Goal: Task Accomplishment & Management: Use online tool/utility

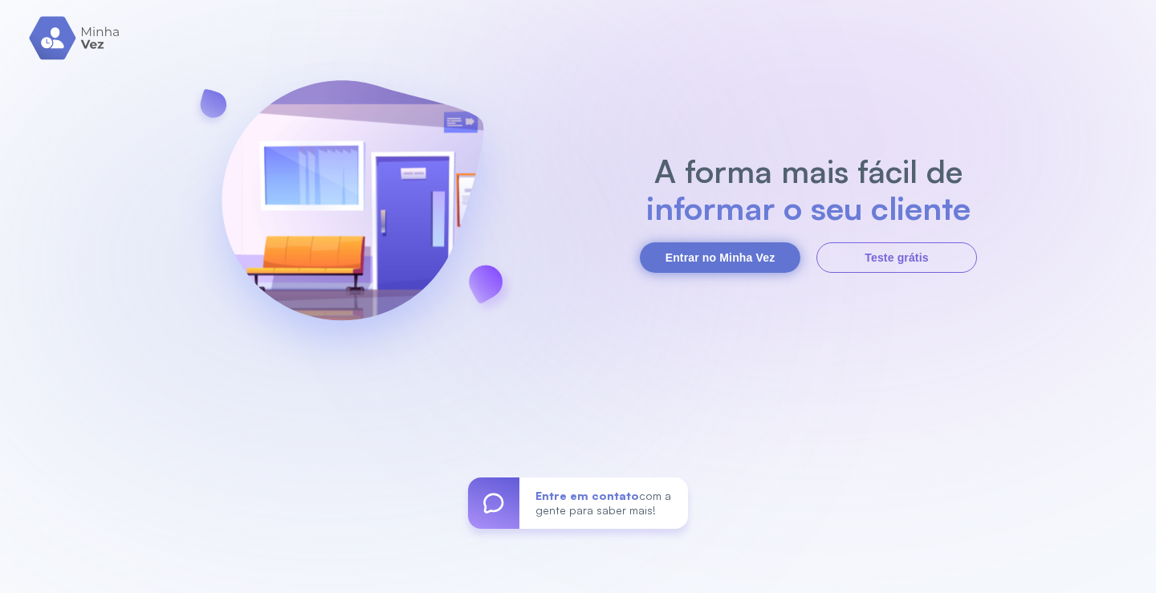
drag, startPoint x: 700, startPoint y: 261, endPoint x: 609, endPoint y: 187, distance: 117.0
click at [701, 261] on button "Entrar no Minha Vez" at bounding box center [720, 257] width 161 height 31
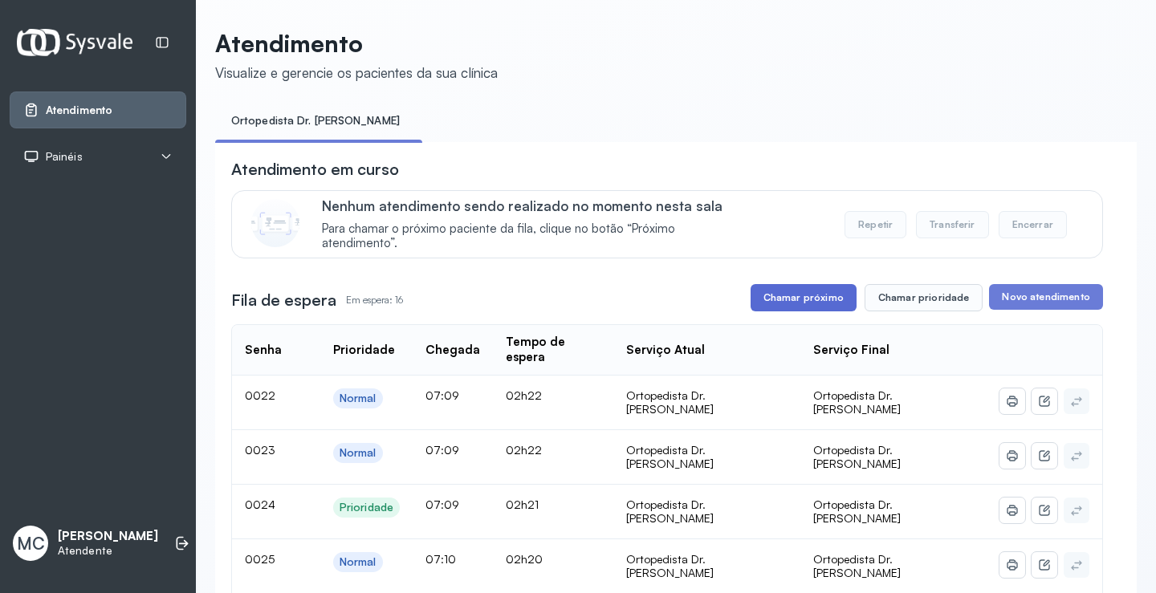
click at [779, 297] on button "Chamar próximo" at bounding box center [804, 297] width 106 height 27
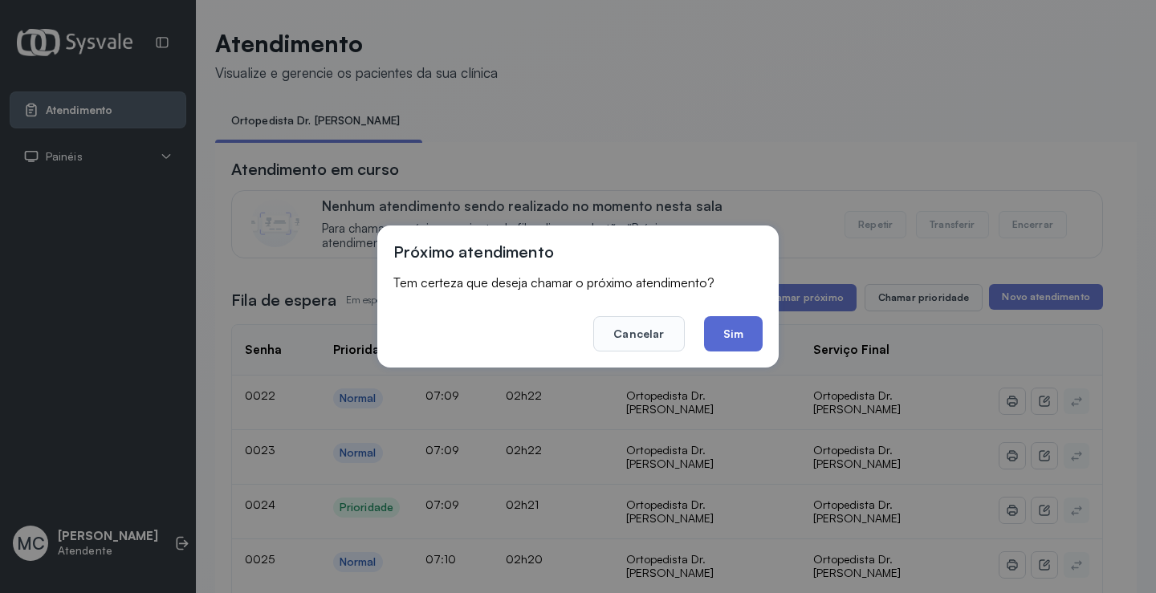
click at [722, 344] on button "Sim" at bounding box center [733, 333] width 59 height 35
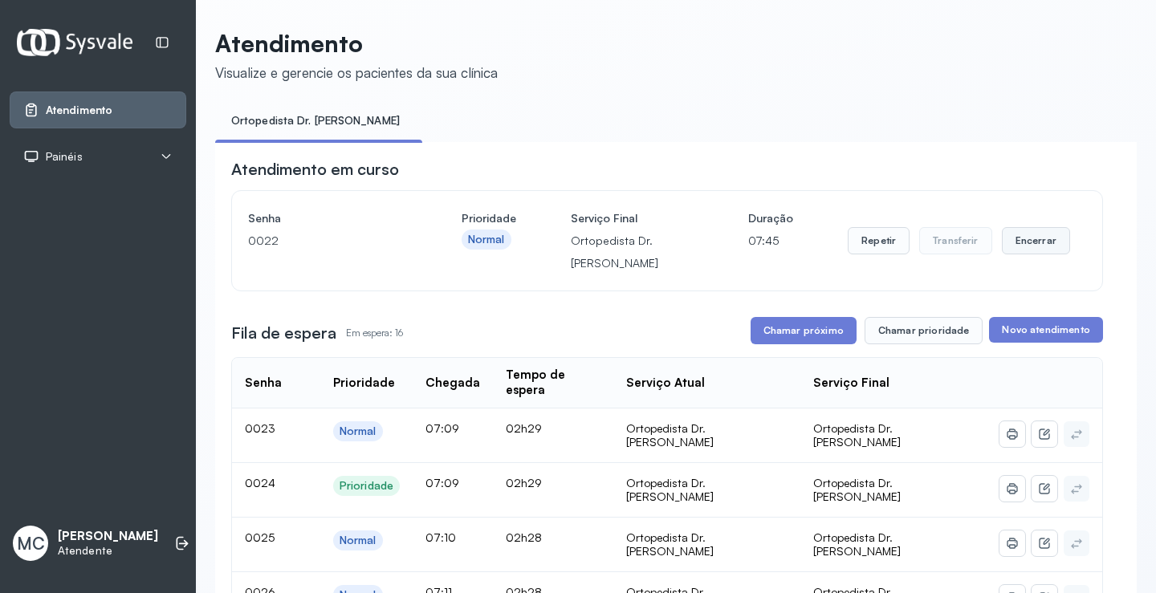
click at [1012, 250] on button "Encerrar" at bounding box center [1036, 240] width 68 height 27
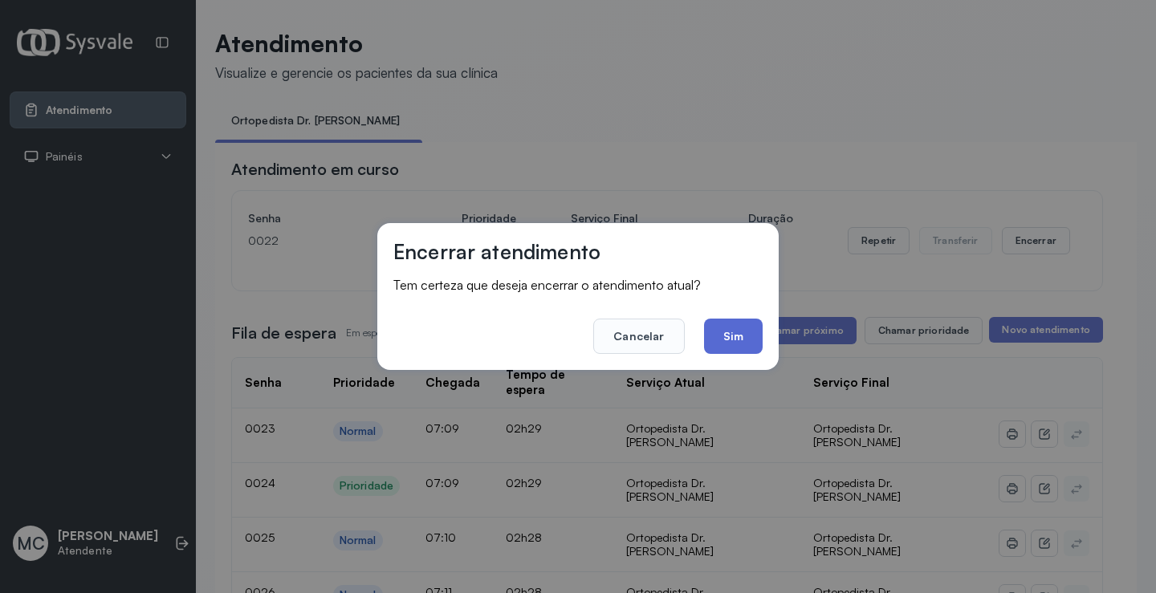
click at [741, 328] on button "Sim" at bounding box center [733, 336] width 59 height 35
click at [741, 328] on div "Fila de espera Em espera: 16 Chamar próximo Chamar prioridade Novo atendimento" at bounding box center [667, 330] width 872 height 27
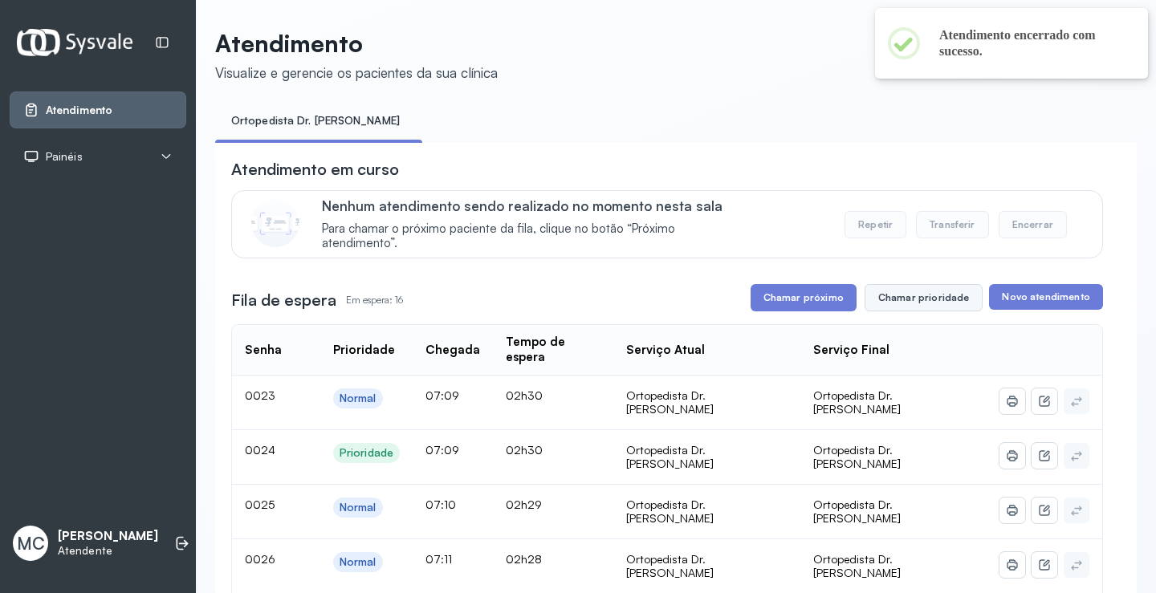
click at [943, 299] on button "Chamar prioridade" at bounding box center [924, 297] width 119 height 27
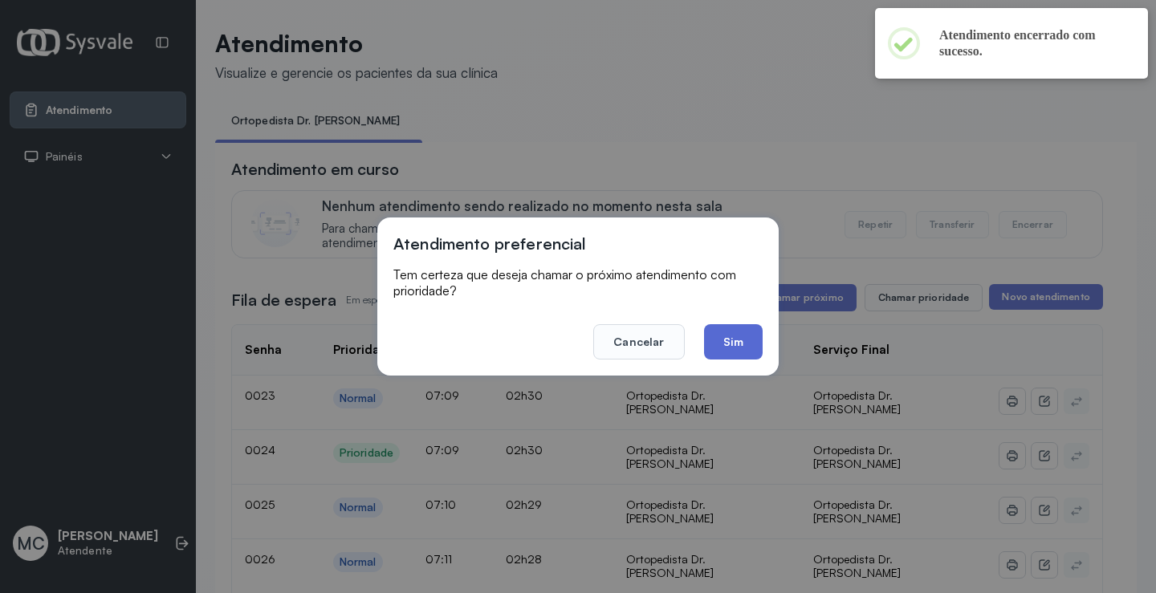
click at [720, 336] on button "Sim" at bounding box center [733, 341] width 59 height 35
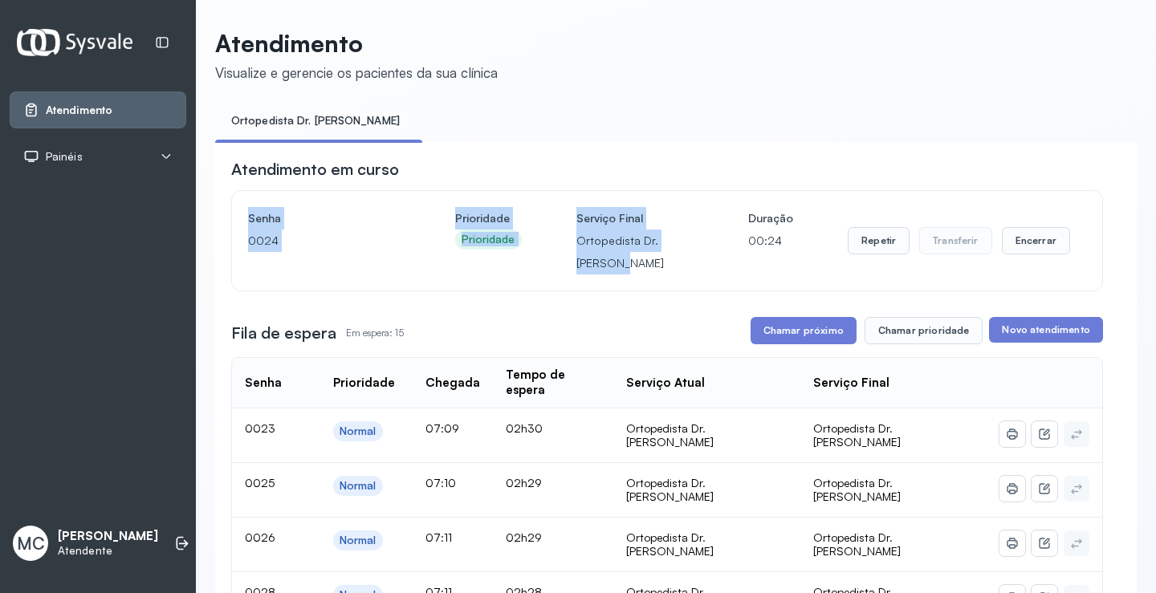
drag, startPoint x: 712, startPoint y: 279, endPoint x: 240, endPoint y: 217, distance: 476.2
click at [240, 217] on div "Senha [SECURITY_DATA] Prioridade Prioridade Serviço Final Ortopedista Dr. [PERS…" at bounding box center [667, 241] width 870 height 100
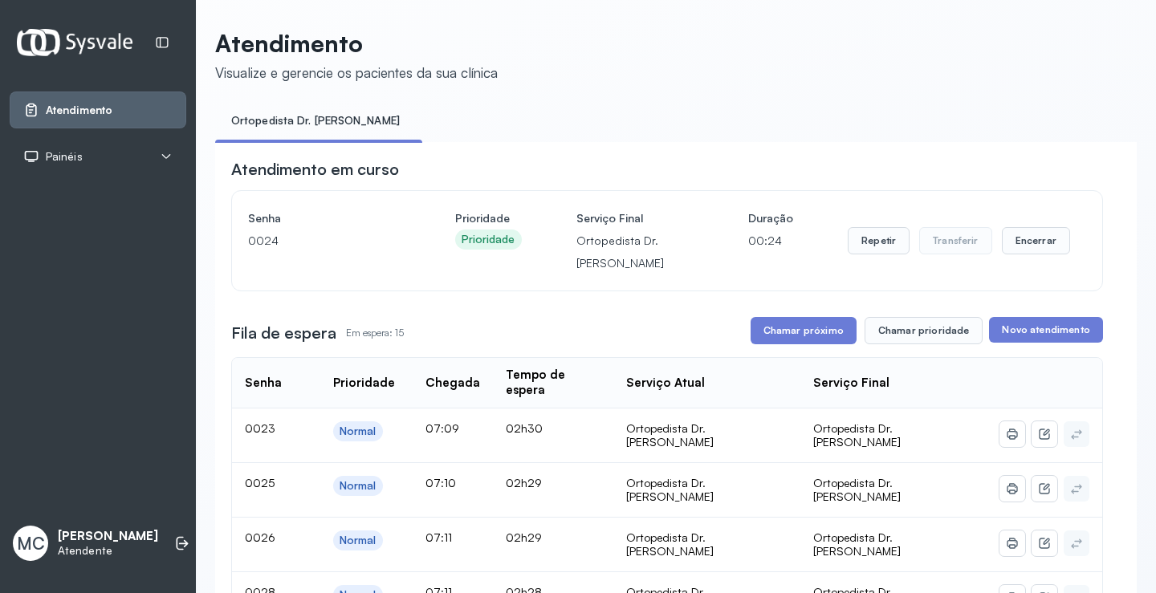
click at [1008, 246] on button "Encerrar" at bounding box center [1036, 240] width 68 height 27
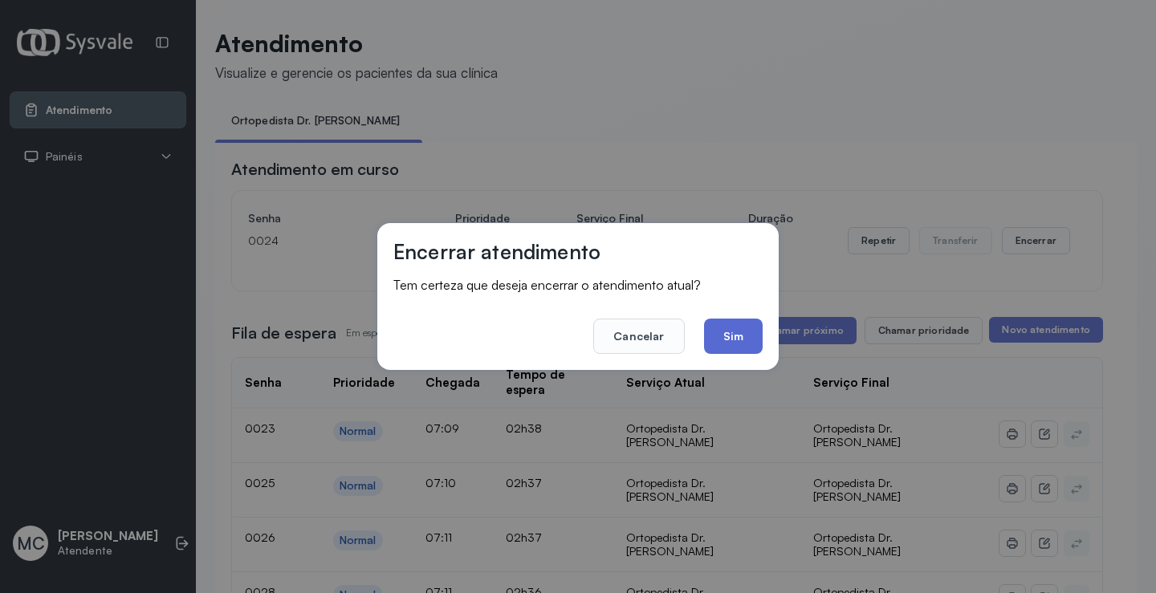
click at [737, 340] on button "Sim" at bounding box center [733, 336] width 59 height 35
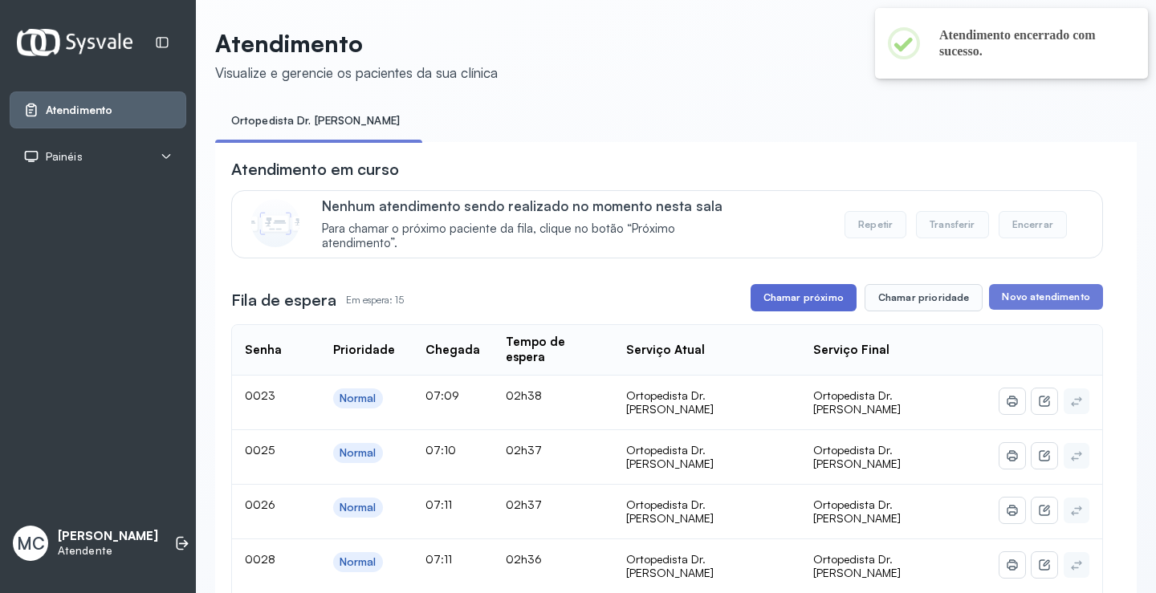
click at [811, 305] on button "Chamar próximo" at bounding box center [804, 297] width 106 height 27
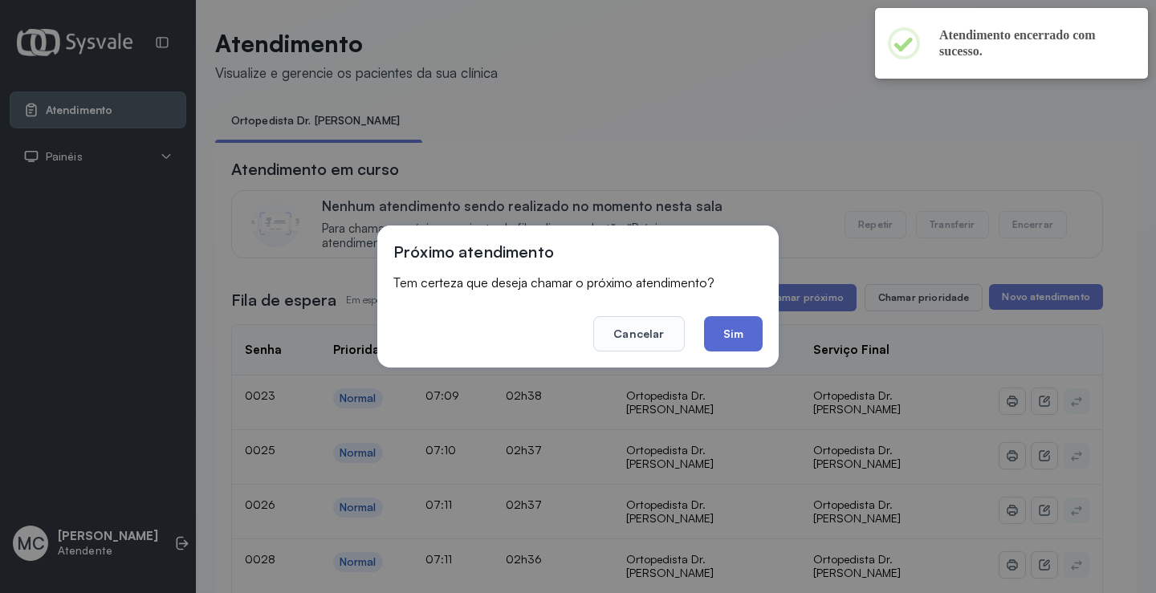
click at [732, 343] on button "Sim" at bounding box center [733, 333] width 59 height 35
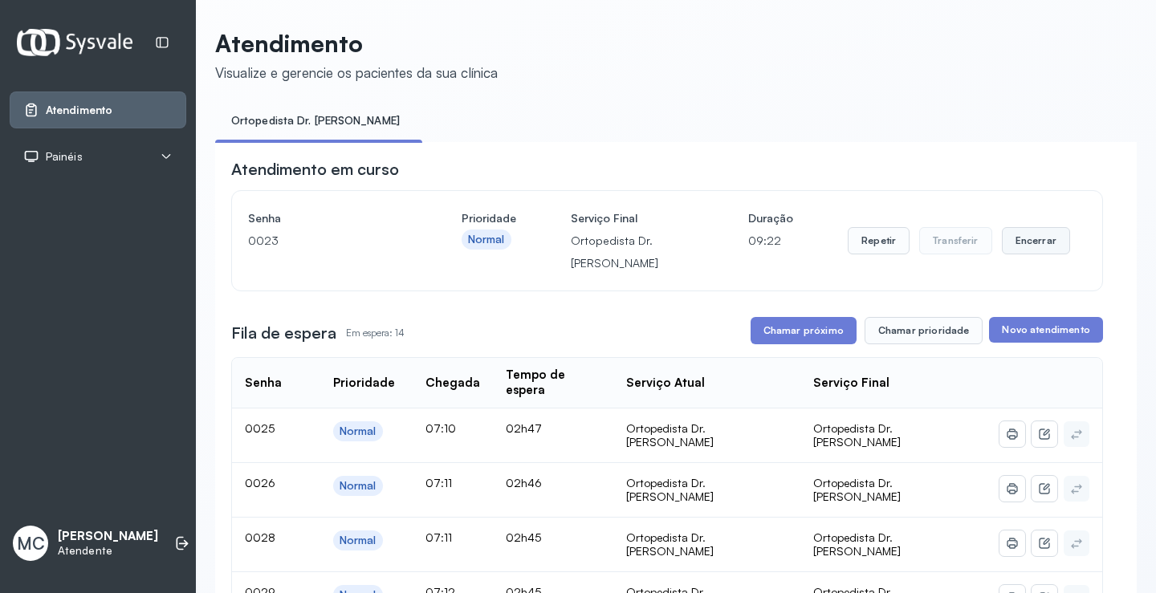
click at [1032, 254] on button "Encerrar" at bounding box center [1036, 240] width 68 height 27
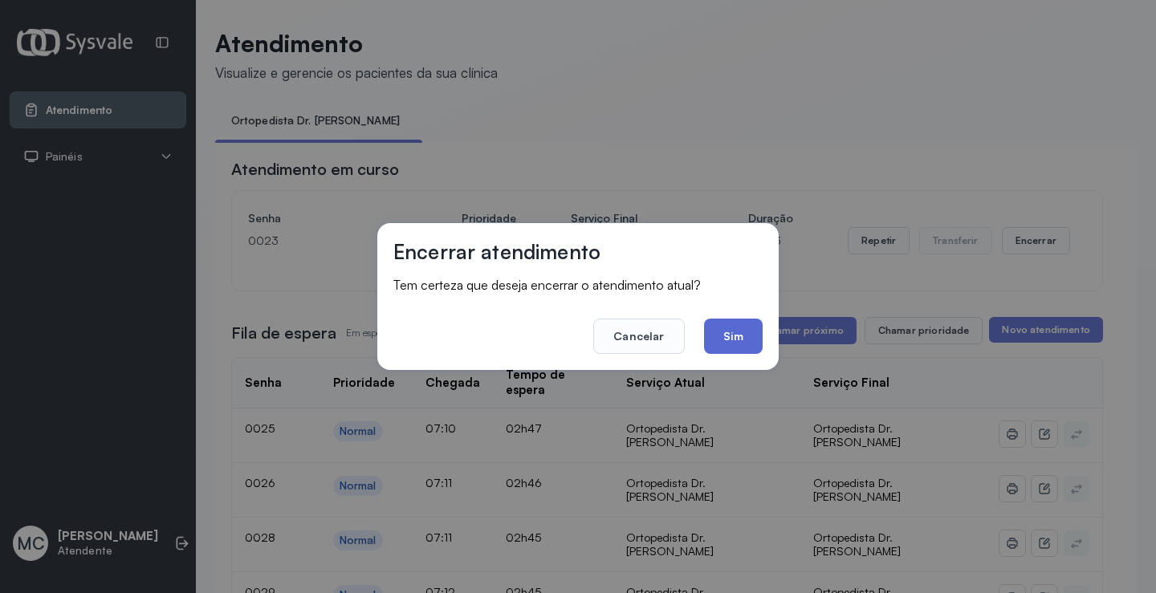
click at [726, 330] on button "Sim" at bounding box center [733, 336] width 59 height 35
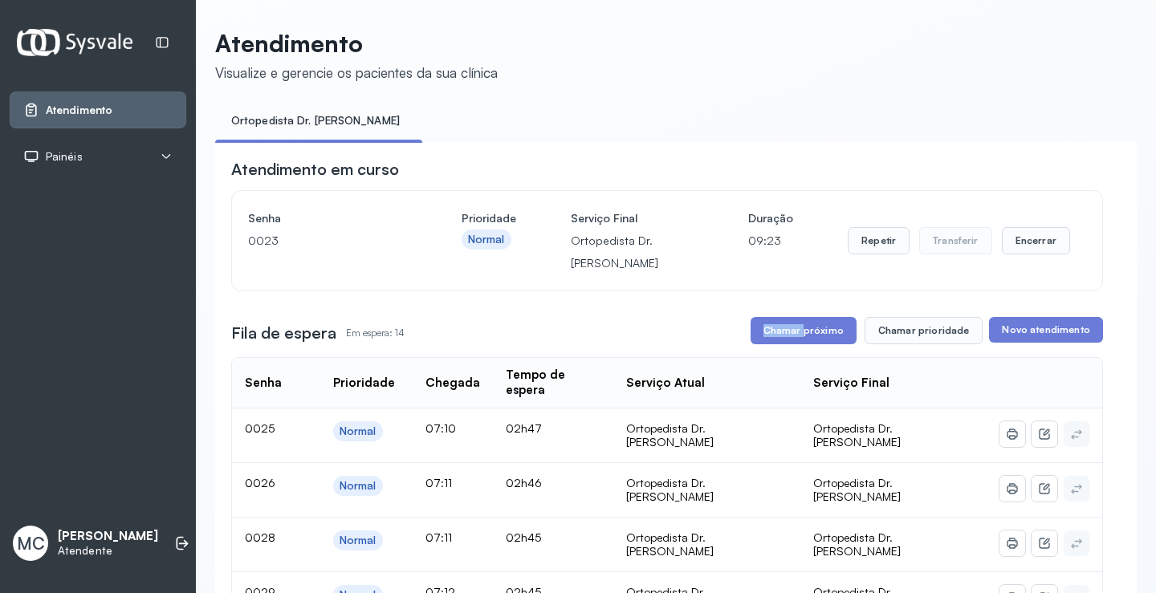
click at [726, 330] on div "Fila de espera Em espera: 14 Chamar próximo Chamar prioridade Novo atendimento" at bounding box center [667, 330] width 872 height 27
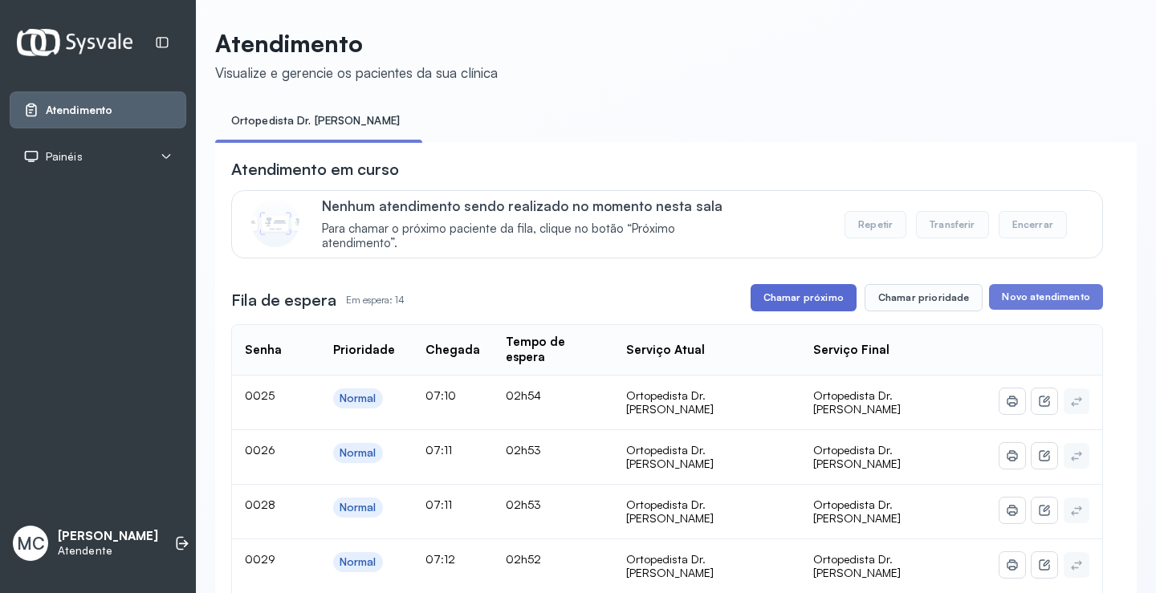
click at [778, 310] on button "Chamar próximo" at bounding box center [804, 297] width 106 height 27
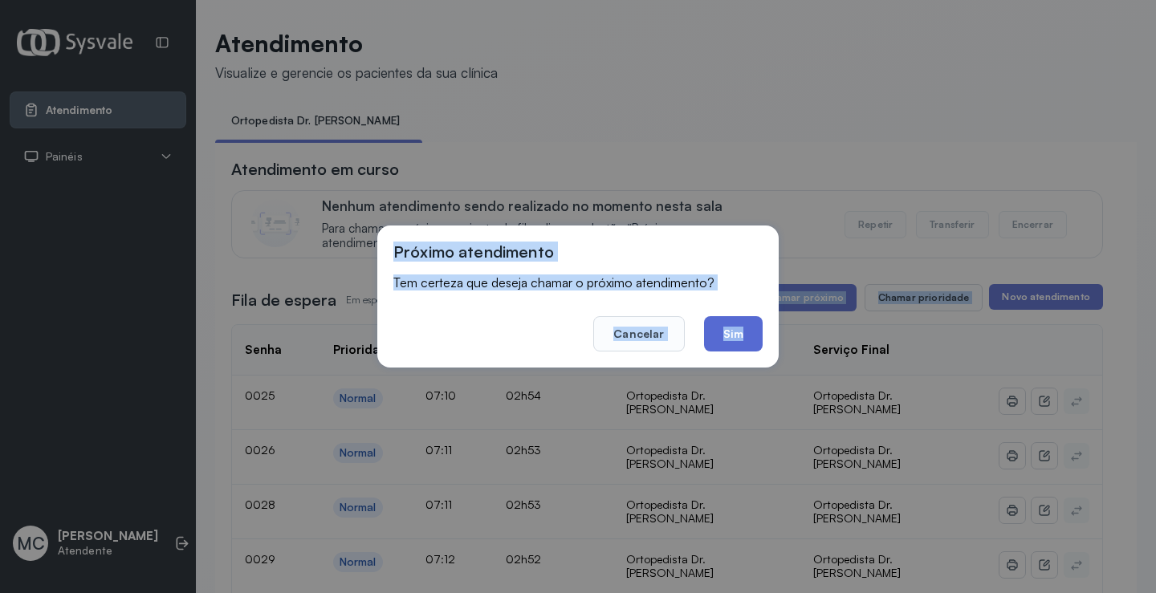
click at [736, 334] on button "Sim" at bounding box center [733, 333] width 59 height 35
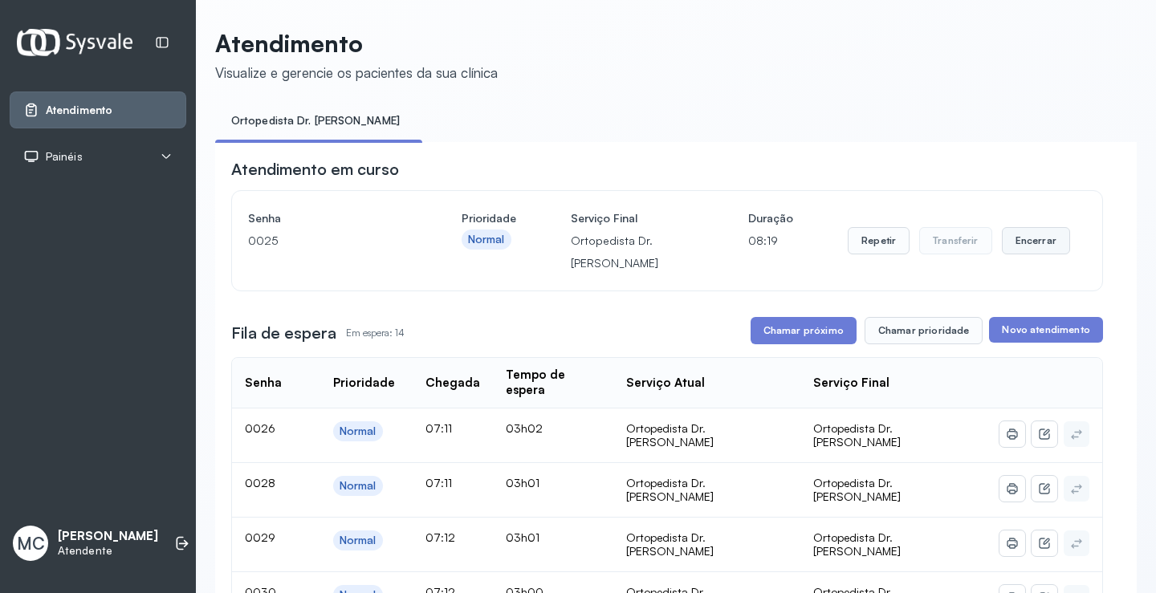
click at [1021, 254] on button "Encerrar" at bounding box center [1036, 240] width 68 height 27
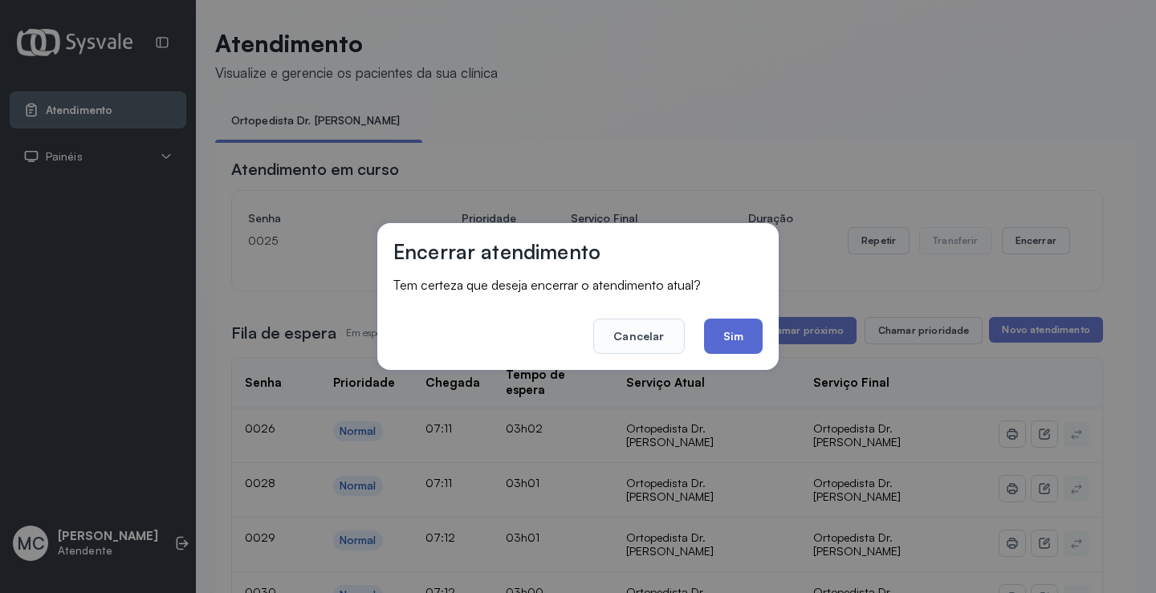
click at [731, 335] on button "Sim" at bounding box center [733, 336] width 59 height 35
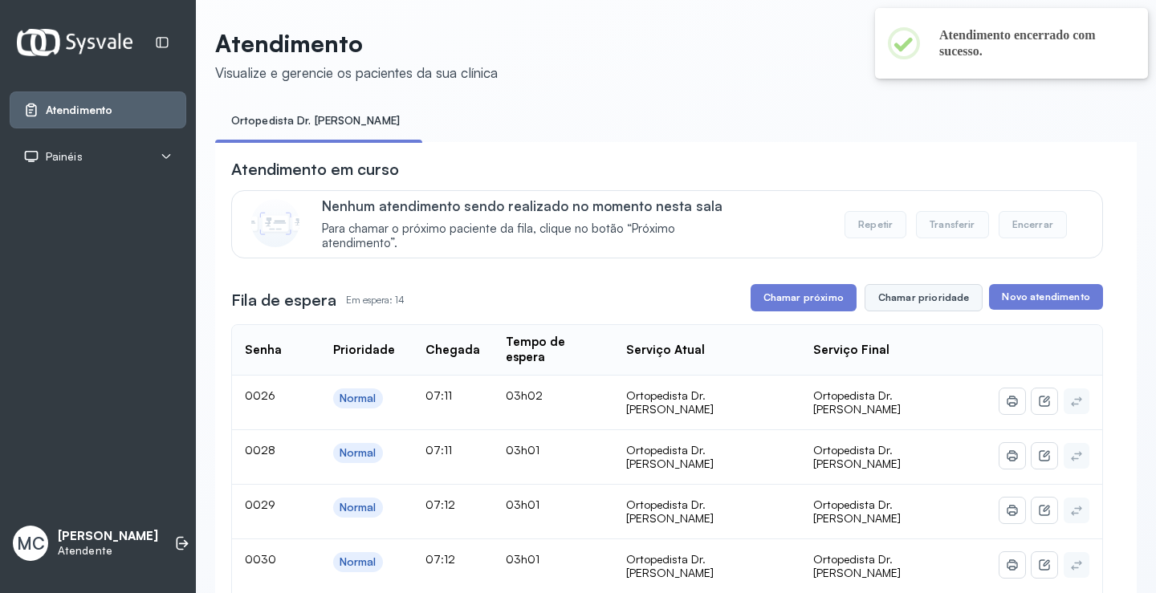
click at [911, 291] on button "Chamar prioridade" at bounding box center [924, 297] width 119 height 27
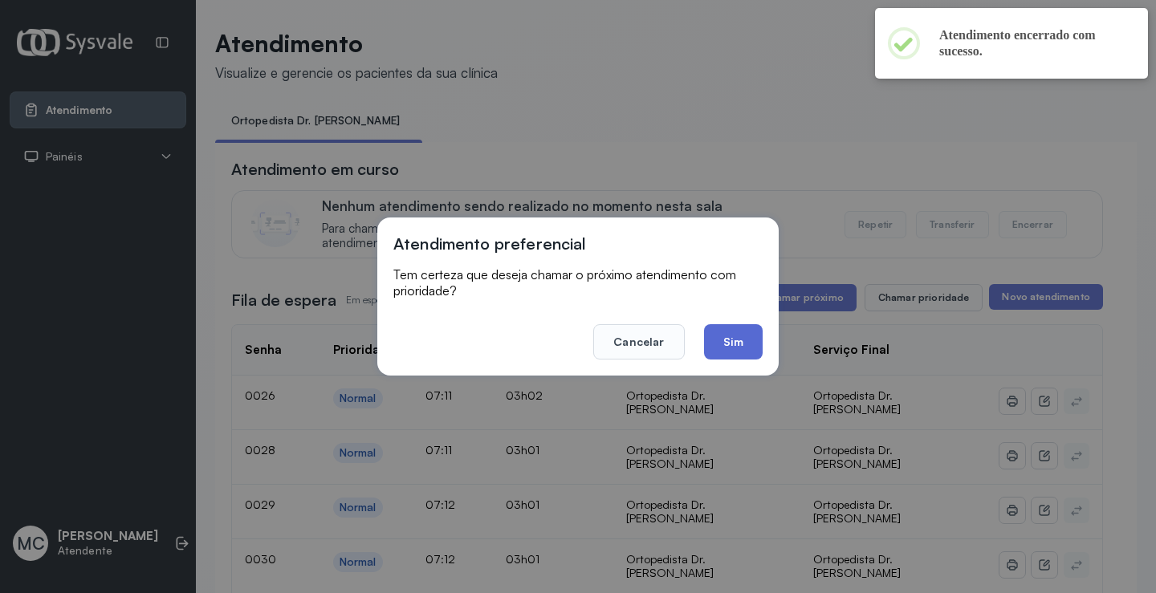
click at [729, 359] on button "Sim" at bounding box center [733, 341] width 59 height 35
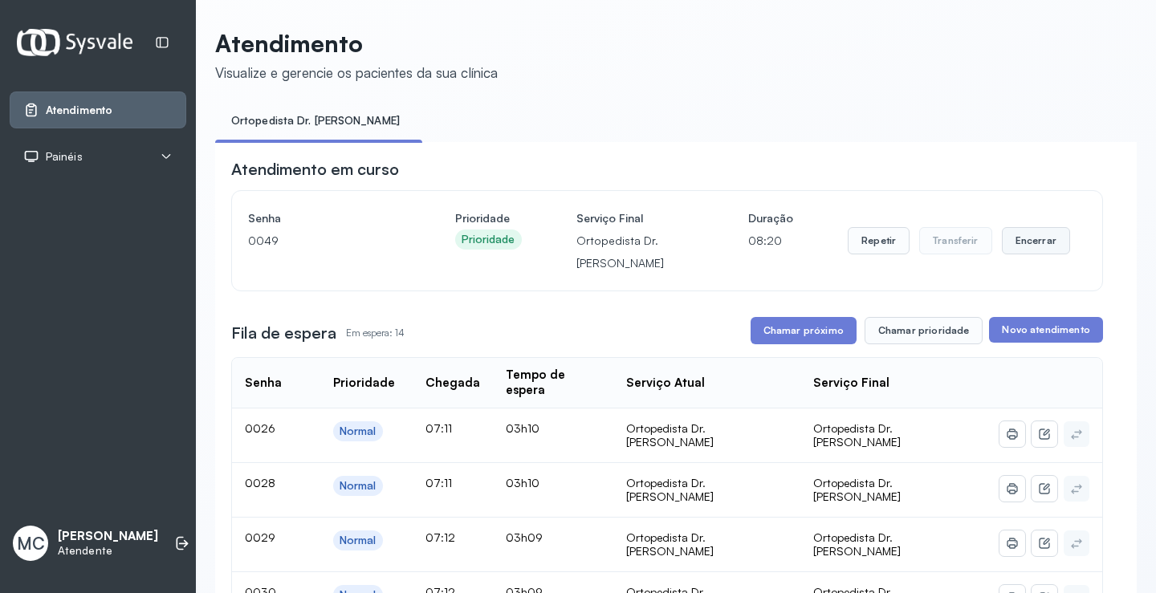
click at [1028, 250] on button "Encerrar" at bounding box center [1036, 240] width 68 height 27
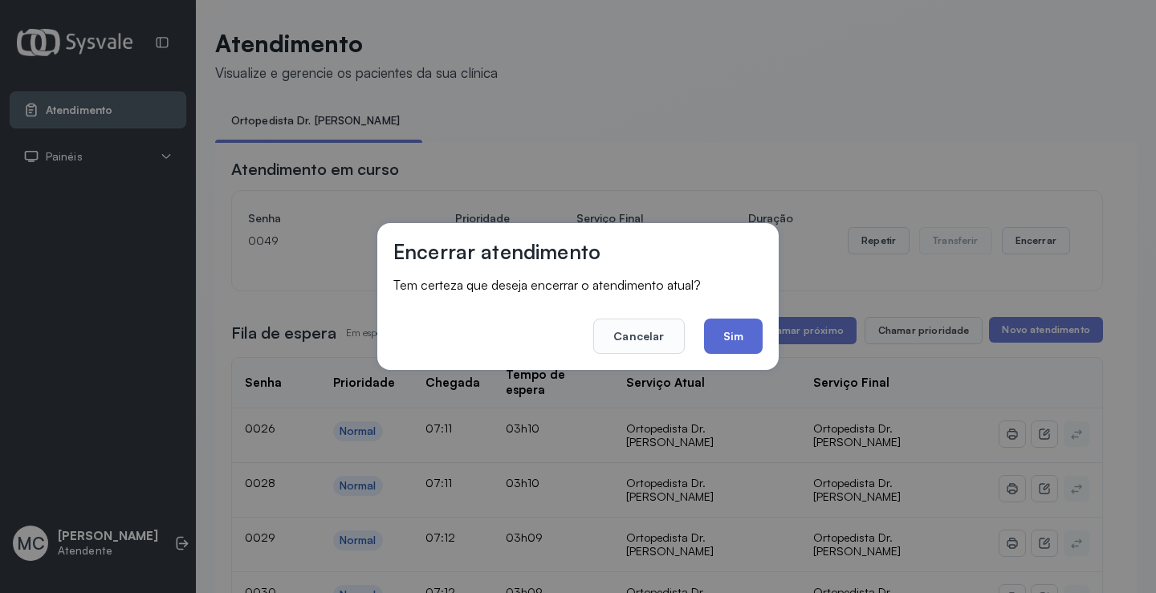
click at [722, 330] on button "Sim" at bounding box center [733, 336] width 59 height 35
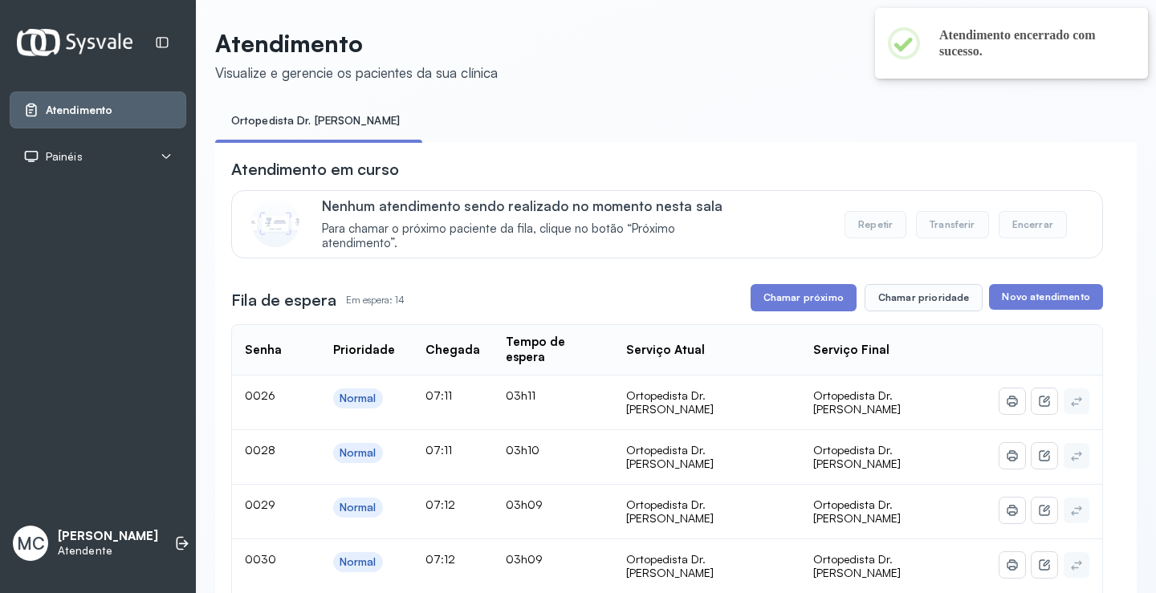
click at [812, 306] on button "Chamar próximo" at bounding box center [804, 297] width 106 height 27
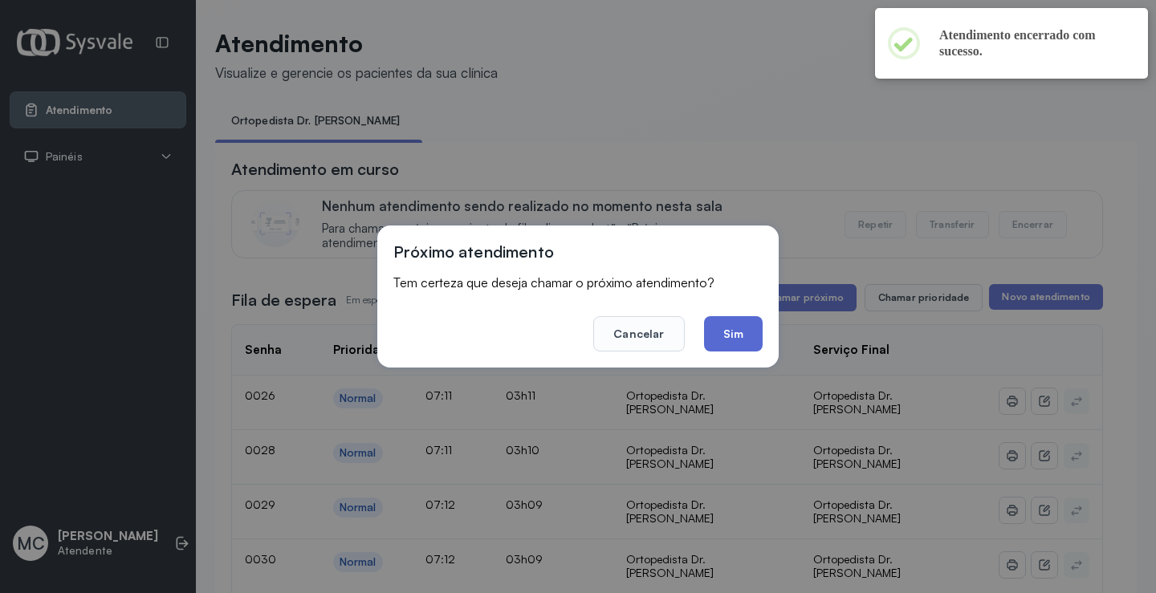
click at [745, 327] on button "Sim" at bounding box center [733, 333] width 59 height 35
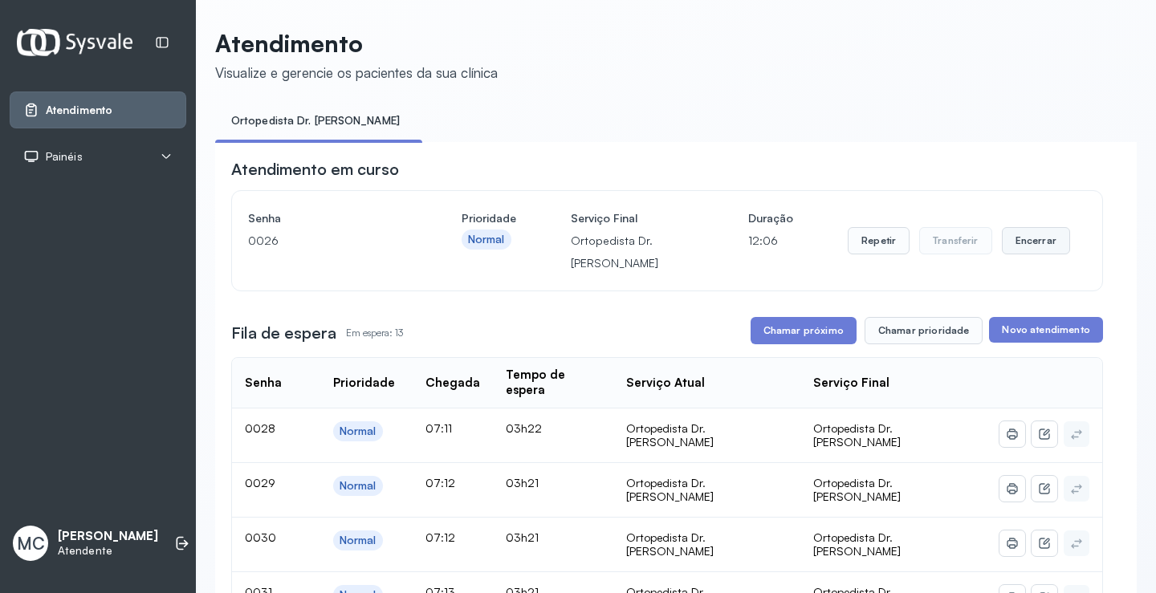
click at [1057, 254] on button "Encerrar" at bounding box center [1036, 240] width 68 height 27
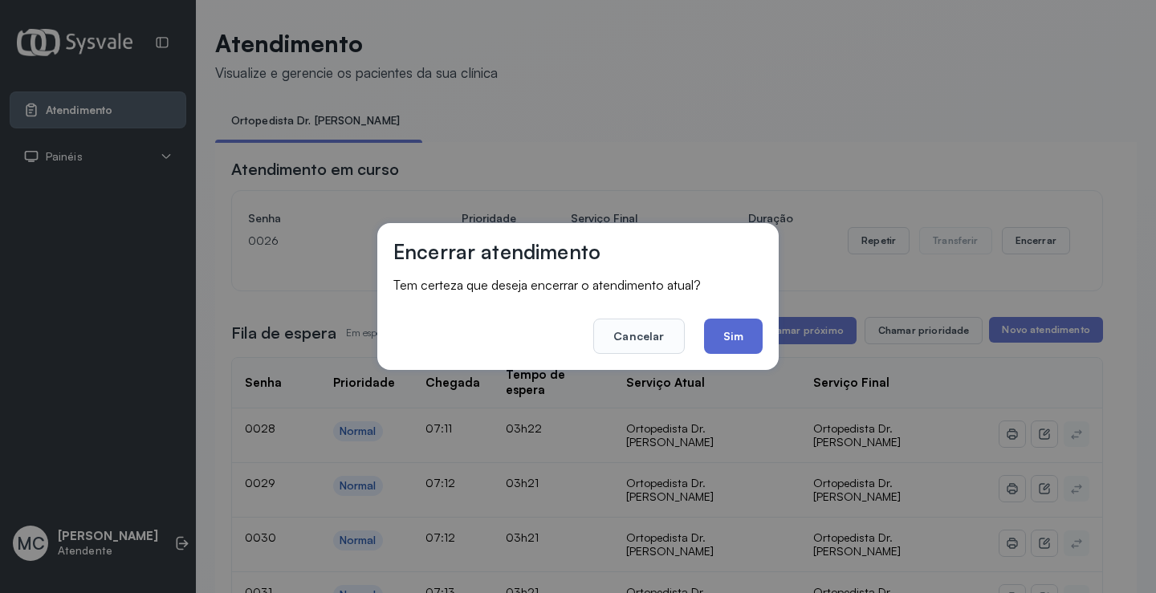
click at [720, 344] on button "Sim" at bounding box center [733, 336] width 59 height 35
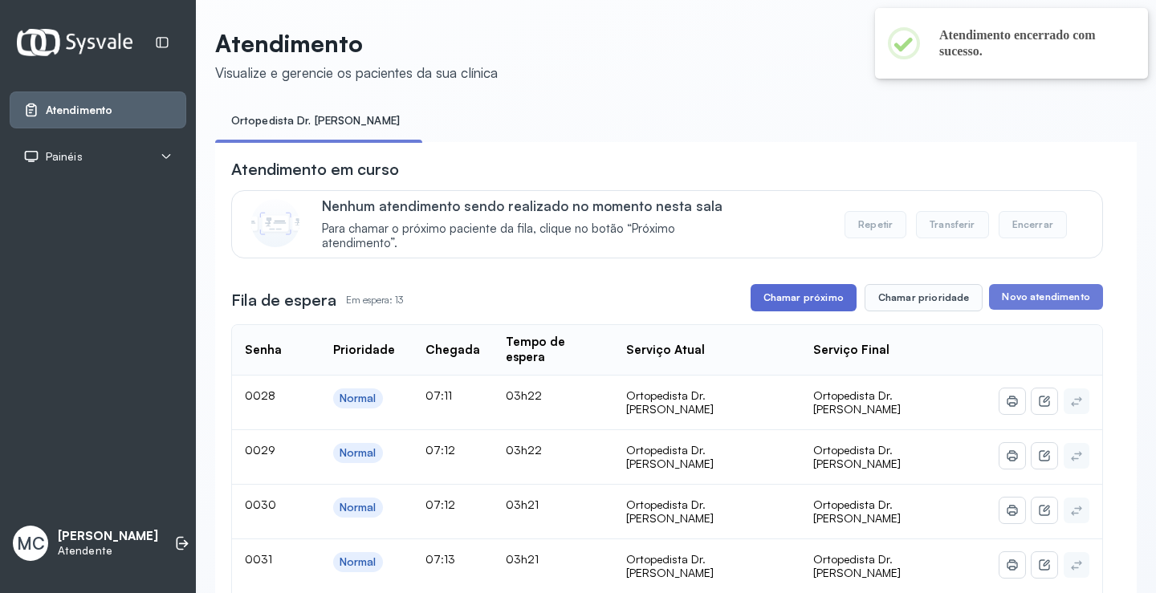
click at [816, 298] on button "Chamar próximo" at bounding box center [804, 297] width 106 height 27
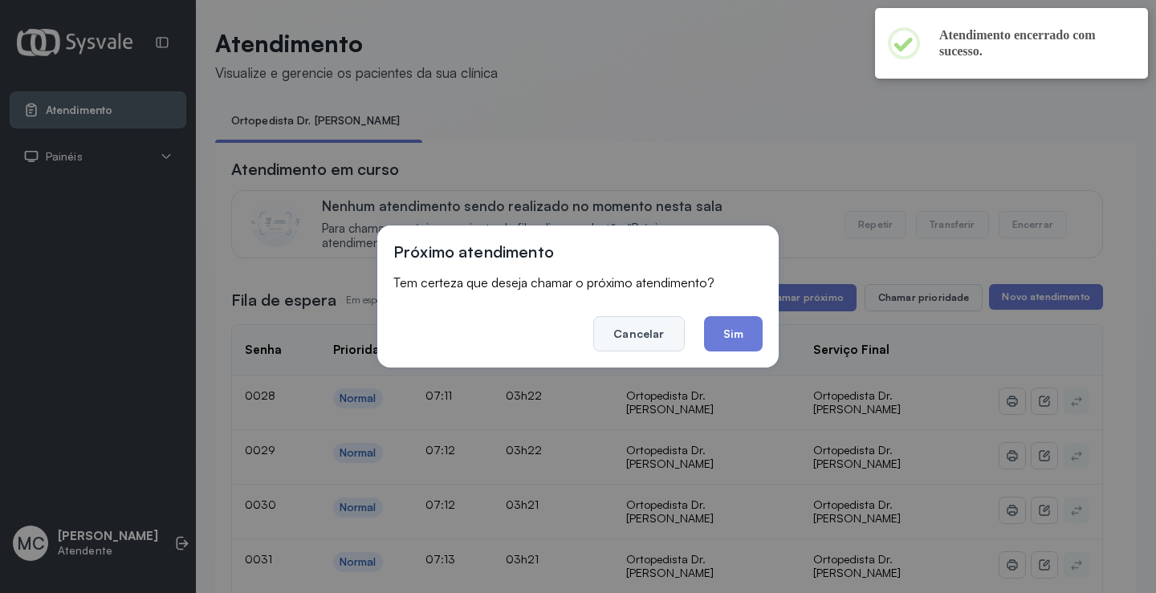
click at [646, 334] on button "Cancelar" at bounding box center [638, 333] width 91 height 35
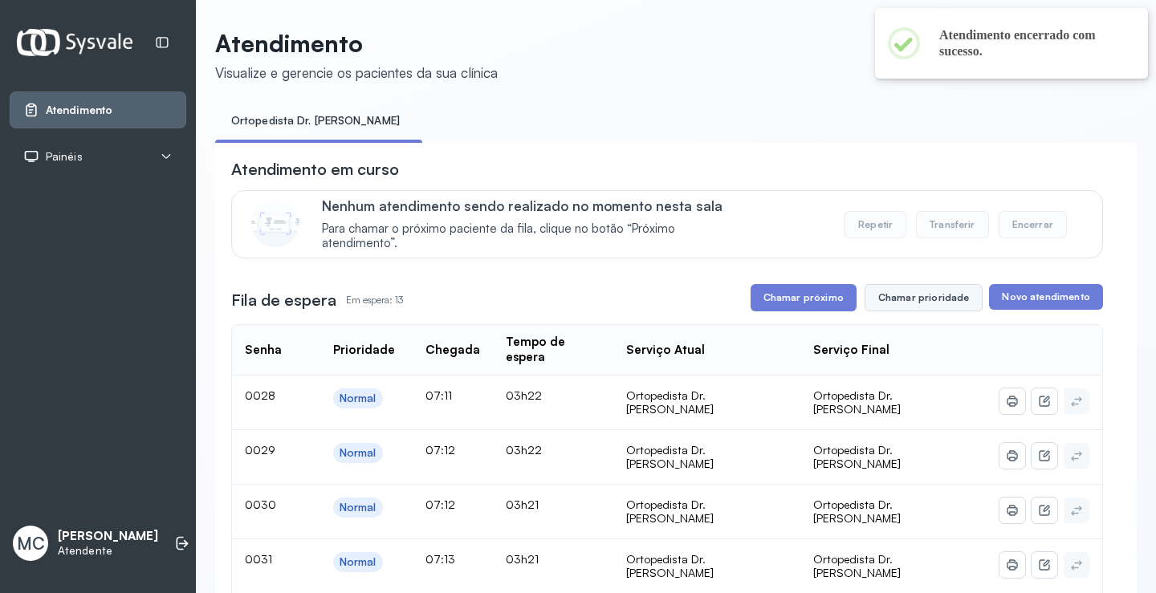
click at [930, 297] on button "Chamar prioridade" at bounding box center [924, 297] width 119 height 27
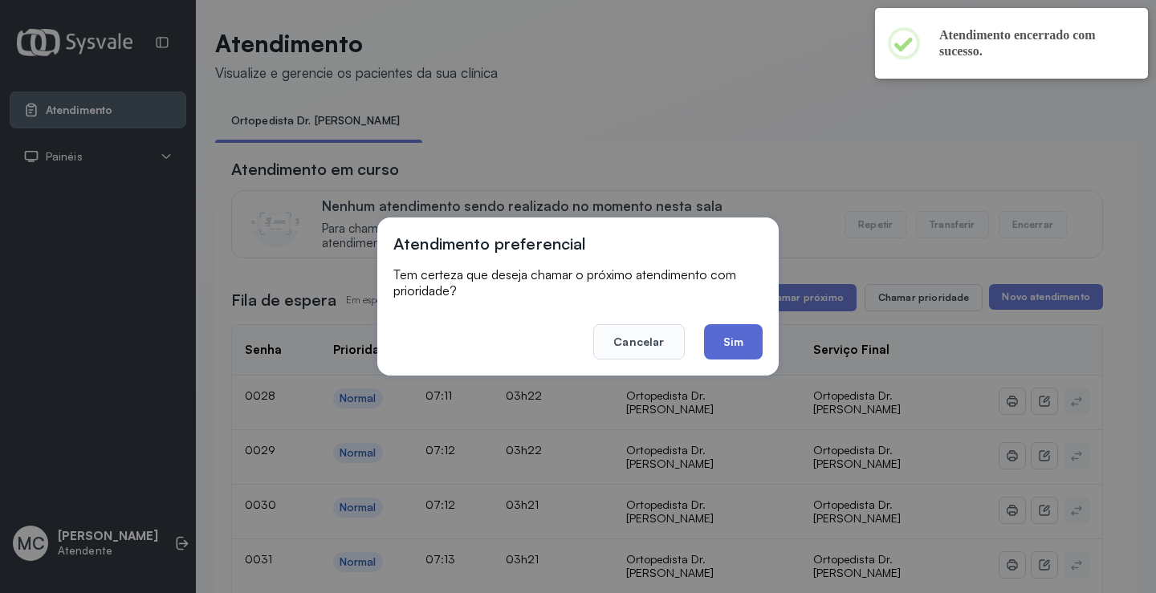
click at [708, 337] on button "Sim" at bounding box center [733, 341] width 59 height 35
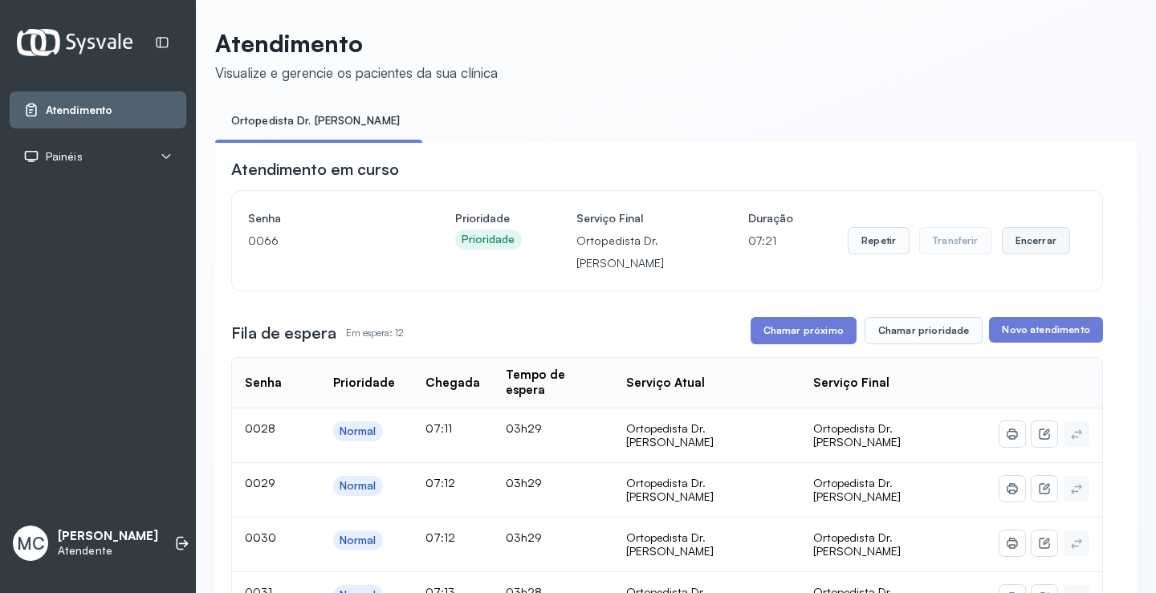
click at [1043, 254] on button "Encerrar" at bounding box center [1036, 240] width 68 height 27
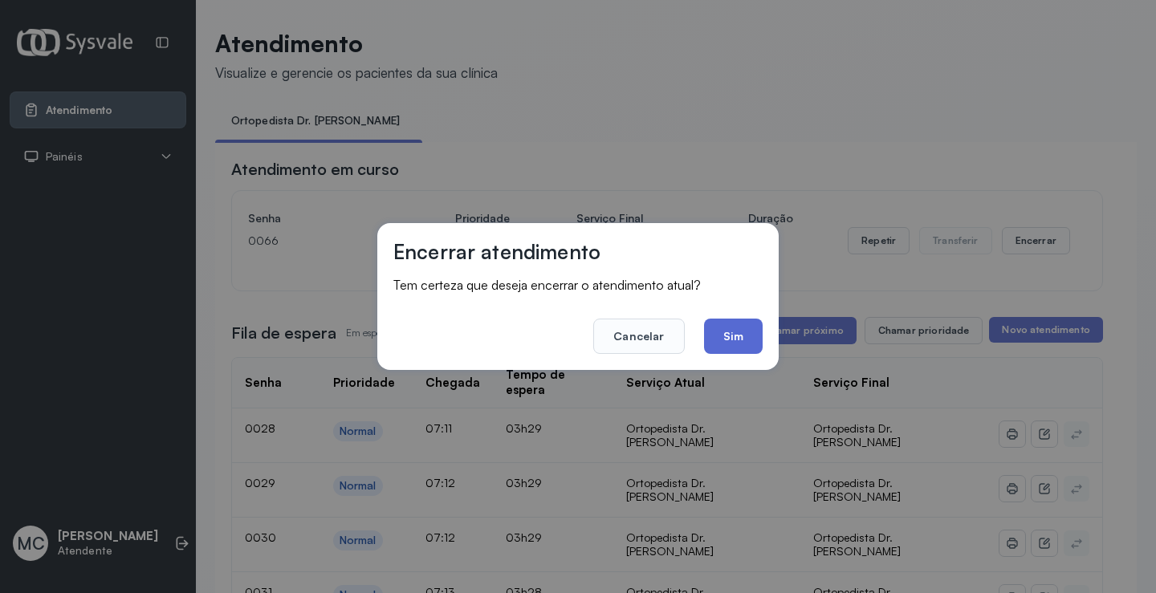
click at [732, 340] on button "Sim" at bounding box center [733, 336] width 59 height 35
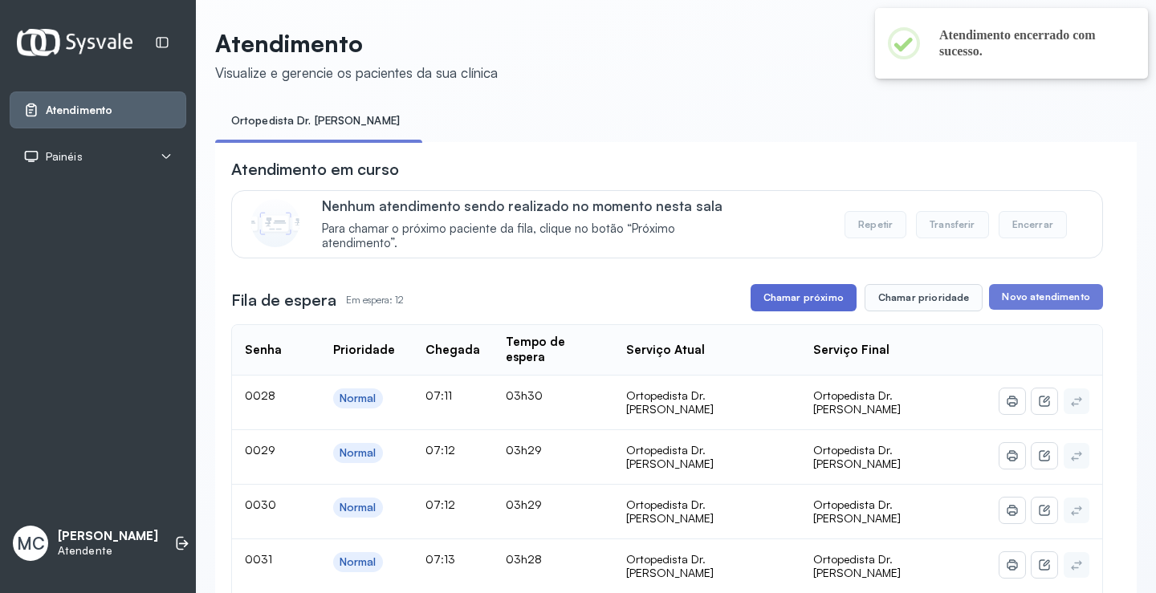
click at [822, 303] on button "Chamar próximo" at bounding box center [804, 297] width 106 height 27
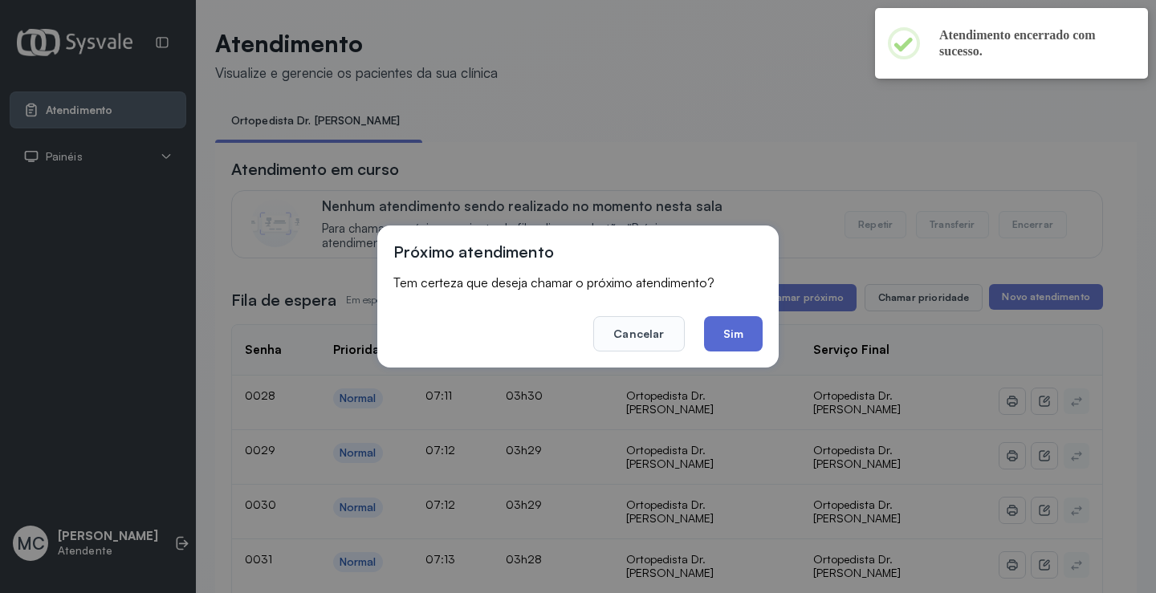
click at [727, 324] on button "Sim" at bounding box center [733, 333] width 59 height 35
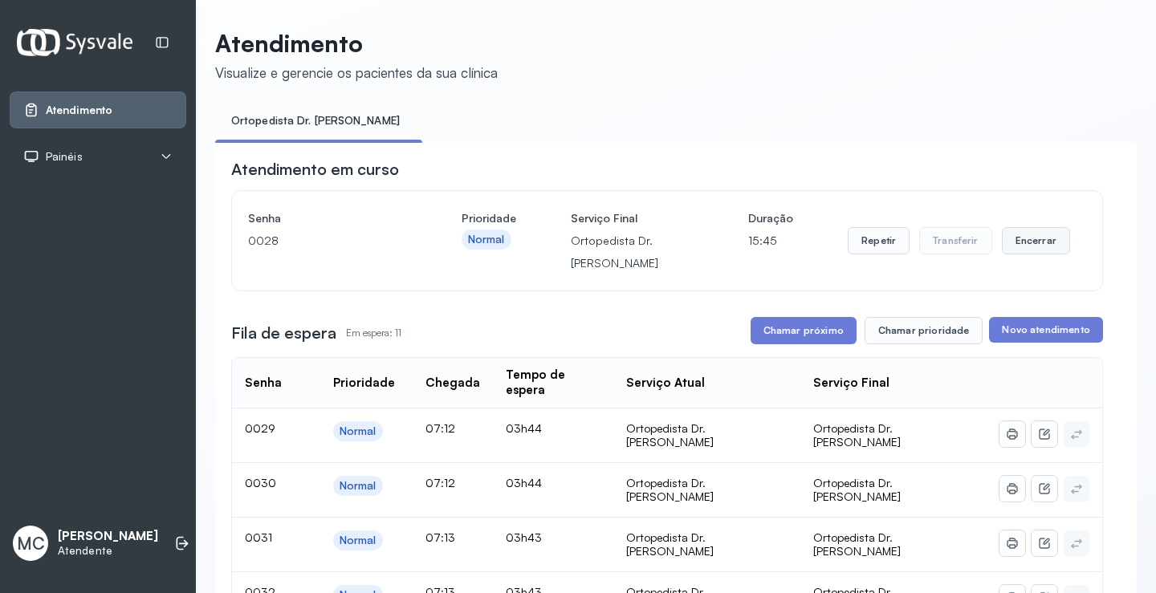
click at [1021, 250] on button "Encerrar" at bounding box center [1036, 240] width 68 height 27
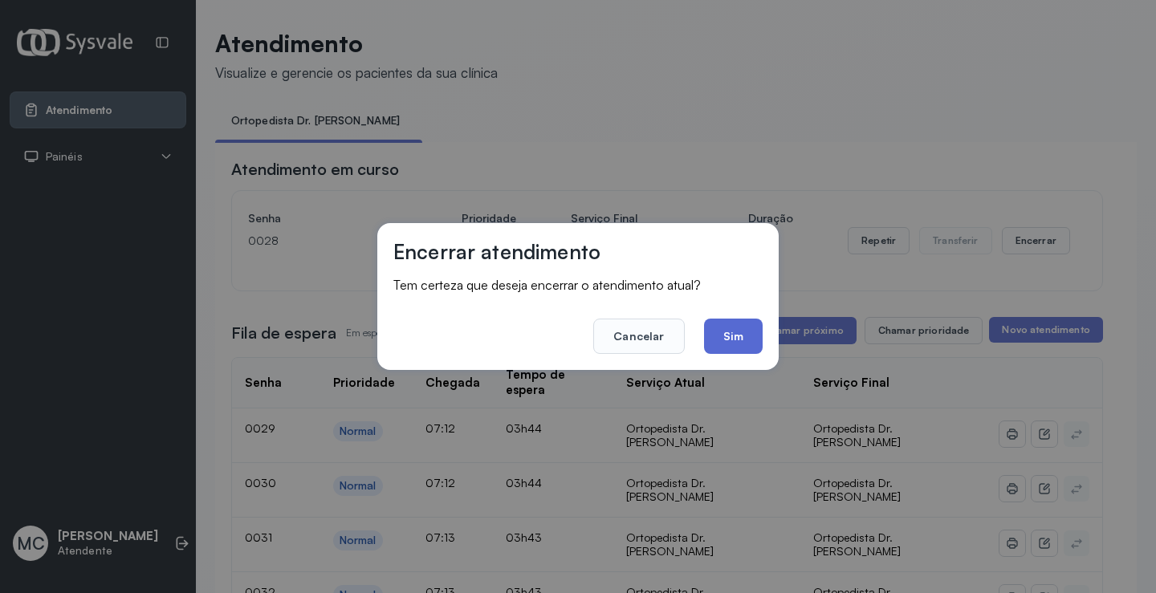
click at [723, 332] on button "Sim" at bounding box center [733, 336] width 59 height 35
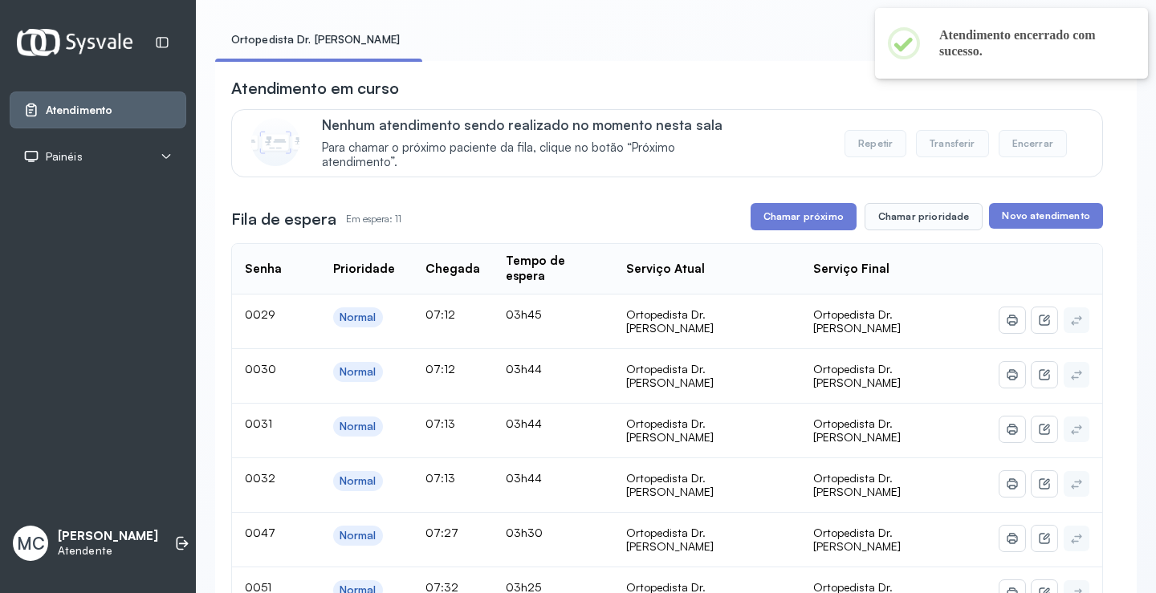
scroll to position [80, 0]
click at [934, 225] on button "Chamar prioridade" at bounding box center [924, 217] width 119 height 27
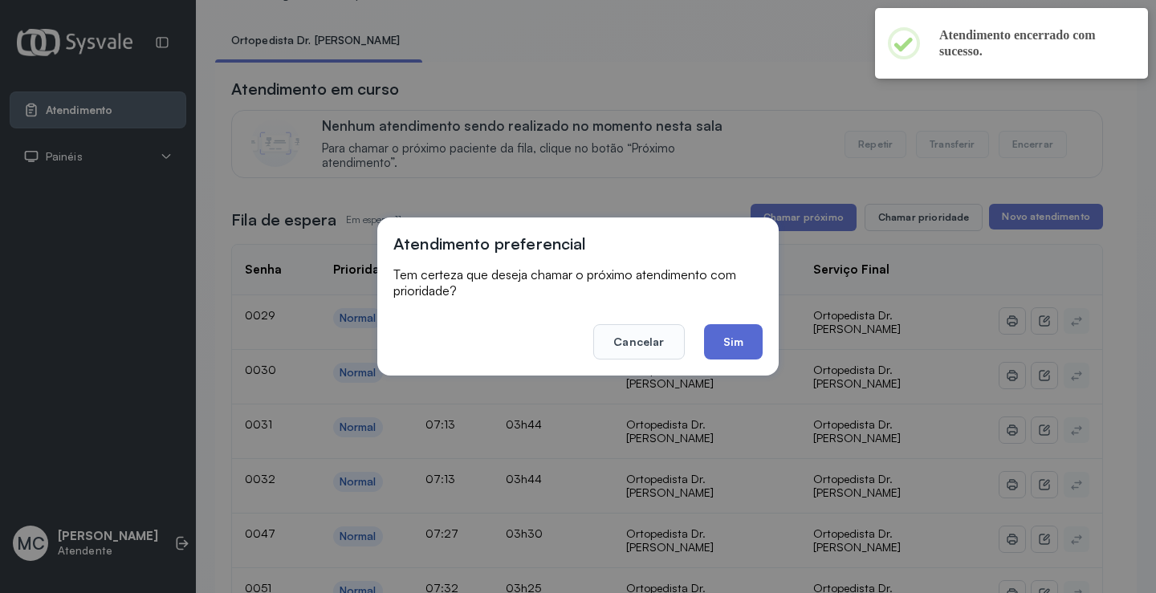
click at [725, 339] on button "Sim" at bounding box center [733, 341] width 59 height 35
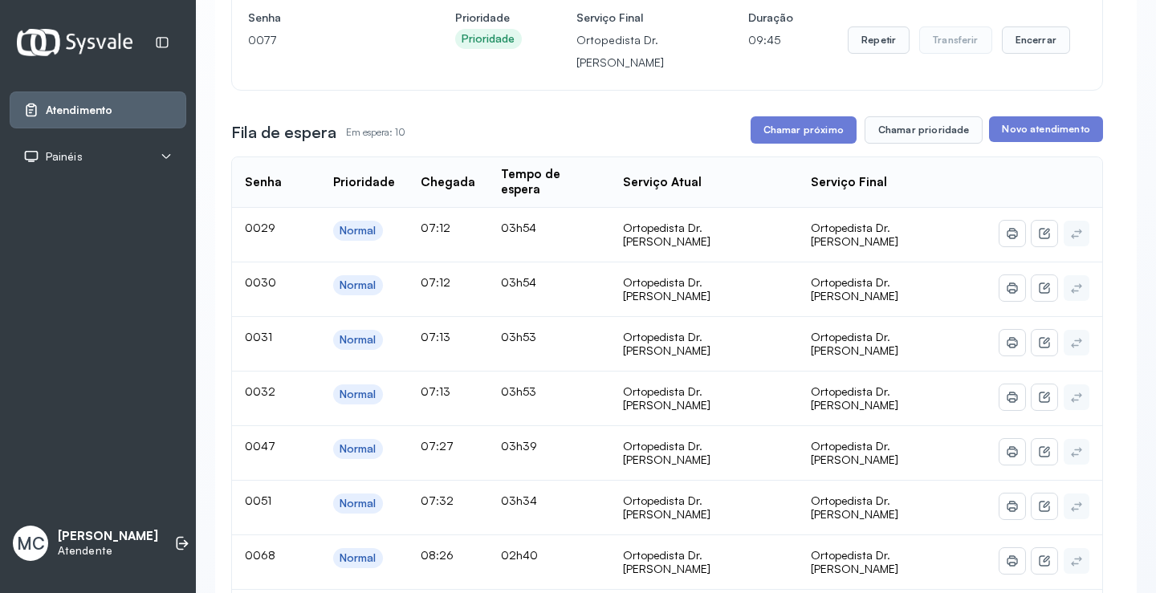
scroll to position [0, 0]
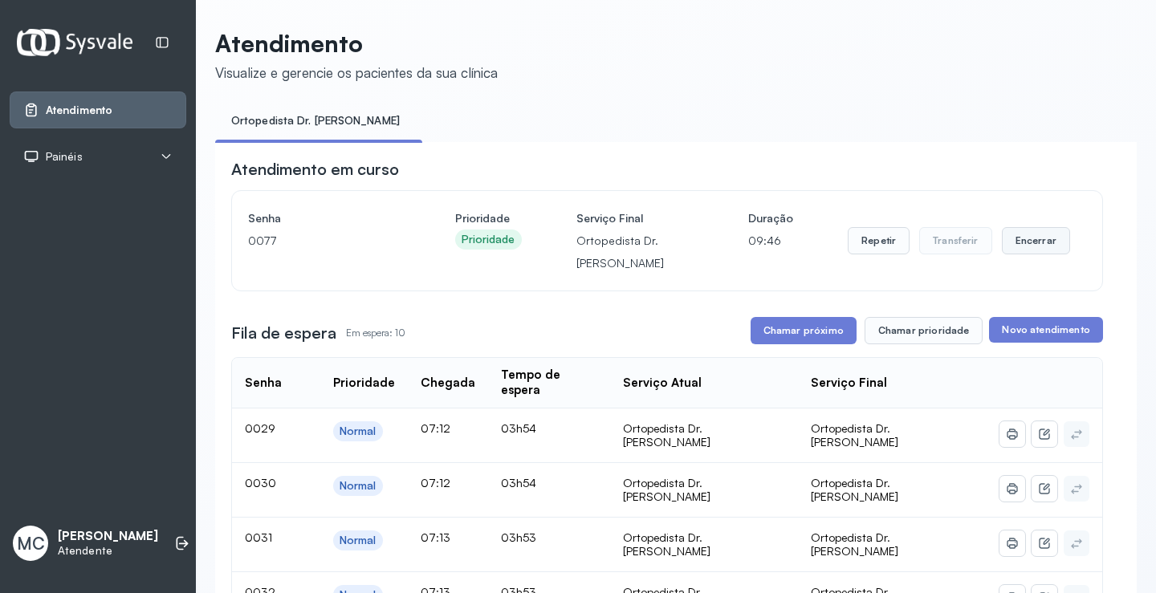
click at [1032, 254] on button "Encerrar" at bounding box center [1036, 240] width 68 height 27
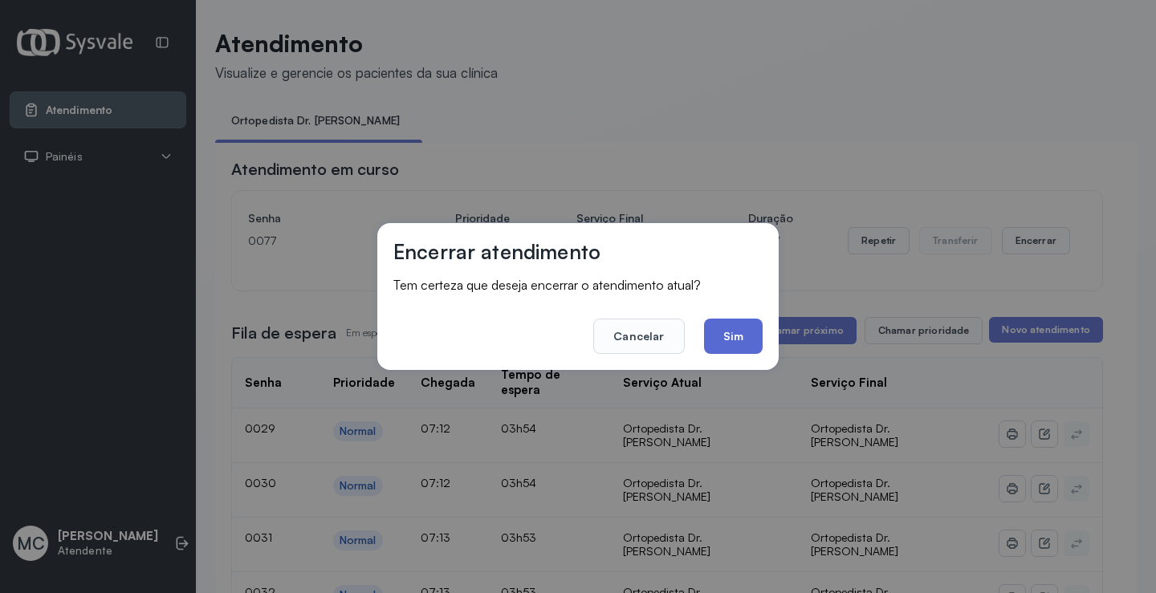
click at [721, 341] on button "Sim" at bounding box center [733, 336] width 59 height 35
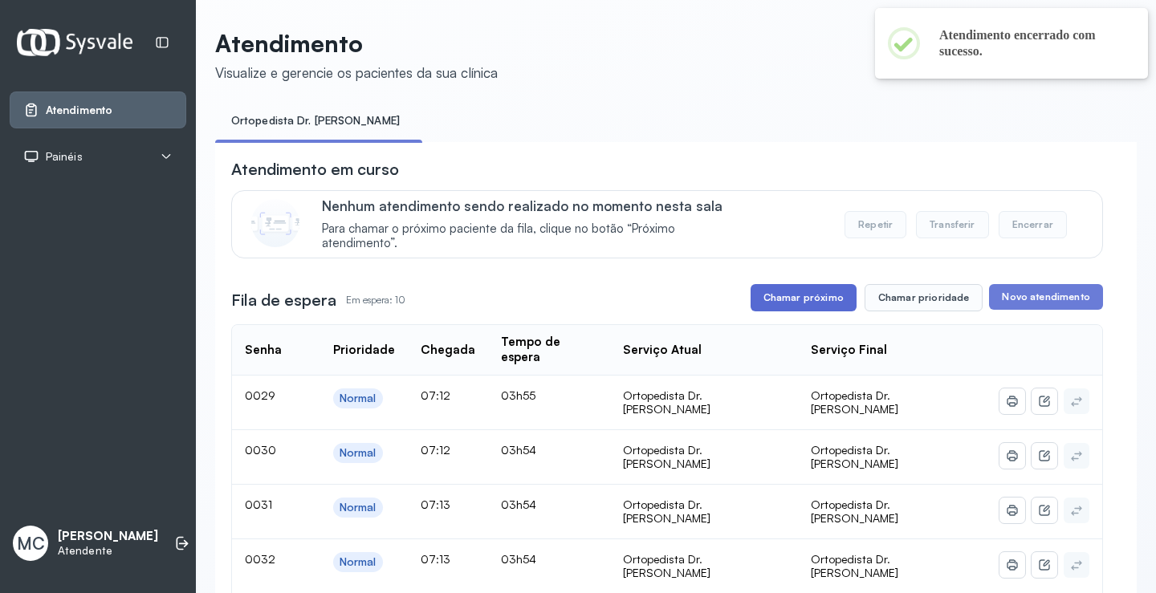
click at [778, 299] on button "Chamar próximo" at bounding box center [804, 297] width 106 height 27
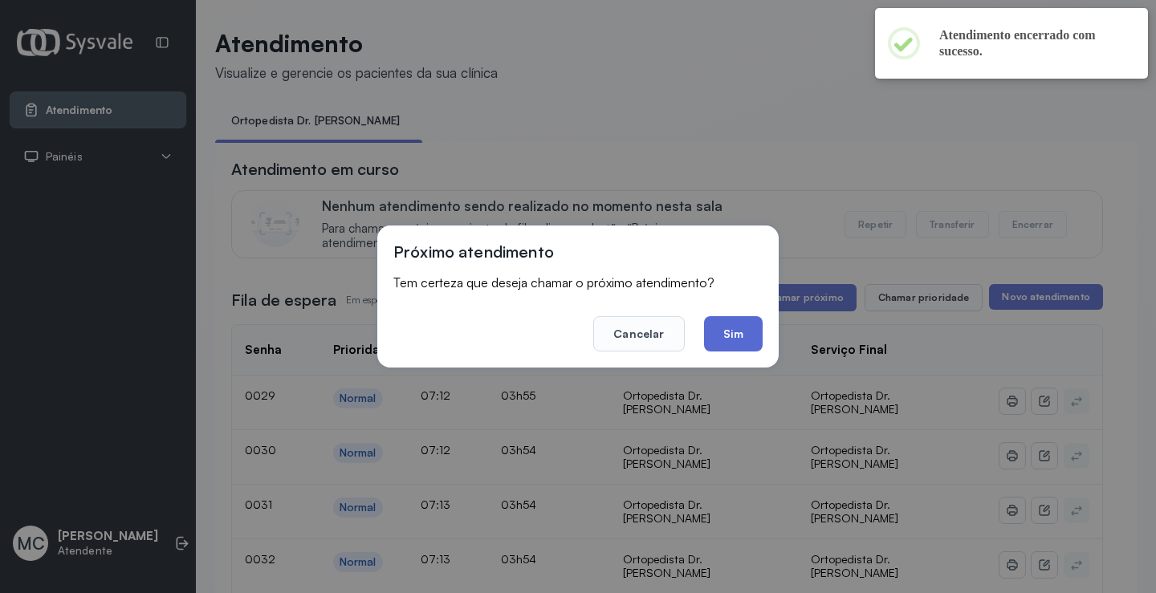
click at [752, 325] on button "Sim" at bounding box center [733, 333] width 59 height 35
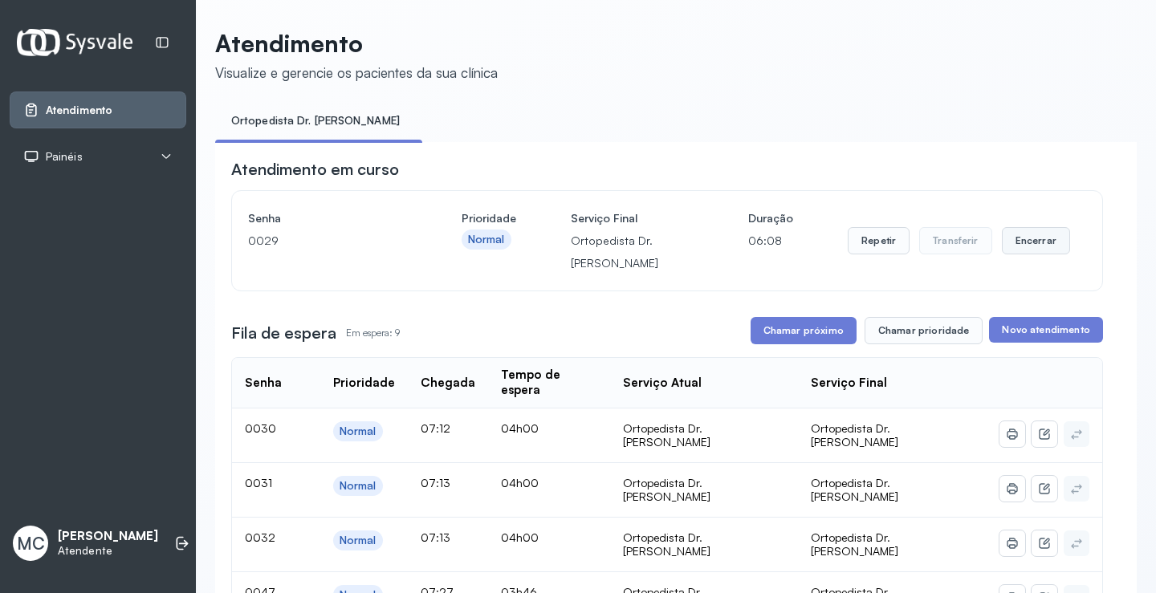
click at [1015, 243] on button "Encerrar" at bounding box center [1036, 240] width 68 height 27
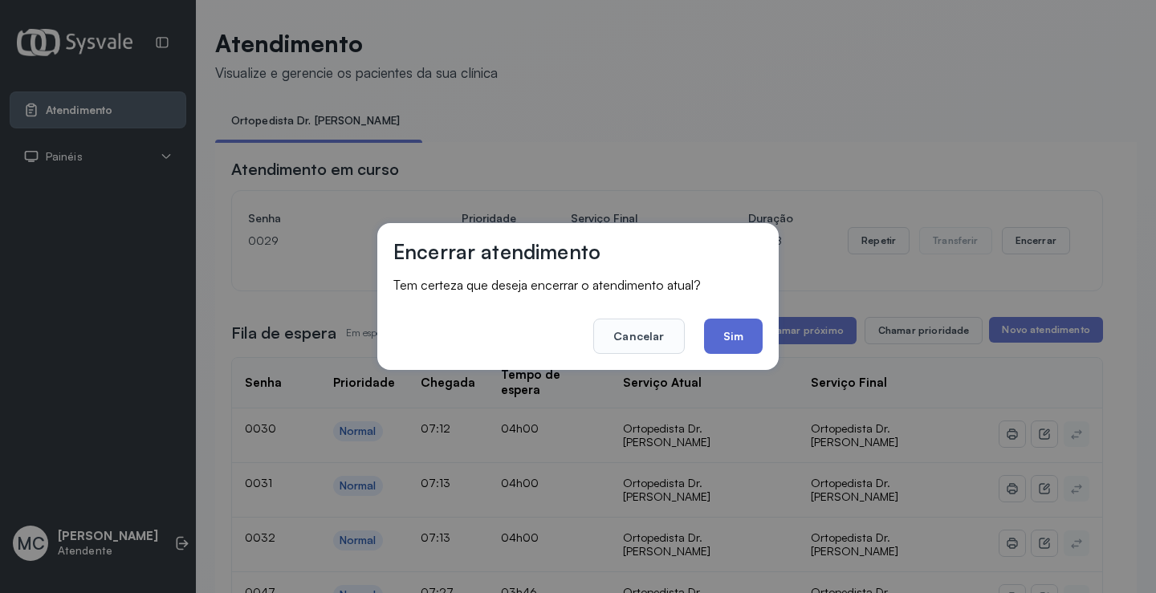
click at [730, 335] on button "Sim" at bounding box center [733, 336] width 59 height 35
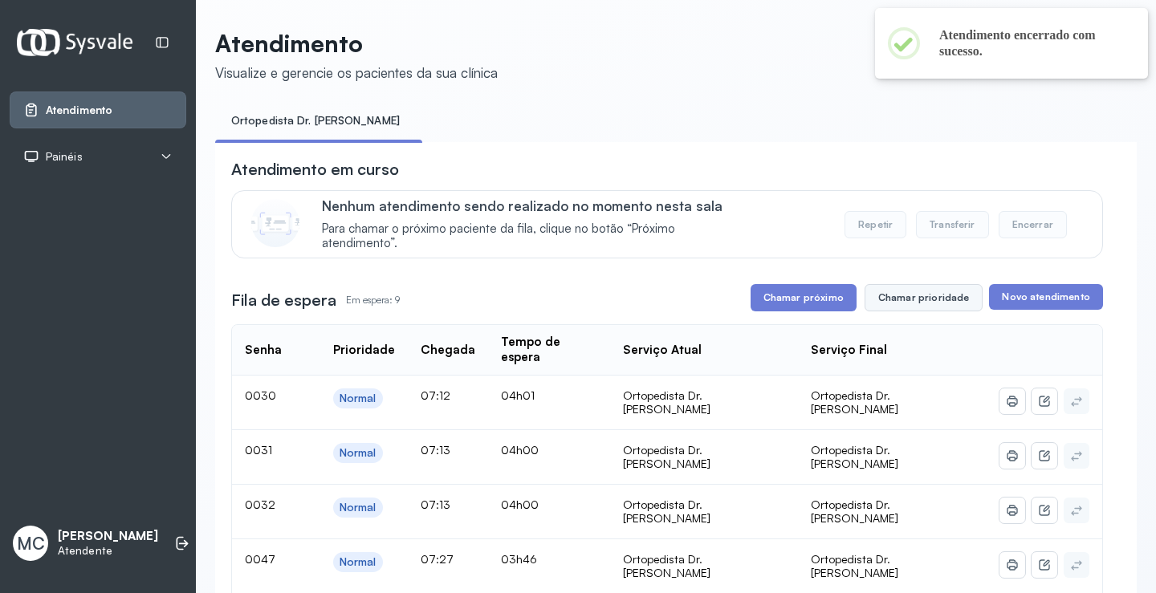
click at [917, 311] on button "Chamar prioridade" at bounding box center [924, 297] width 119 height 27
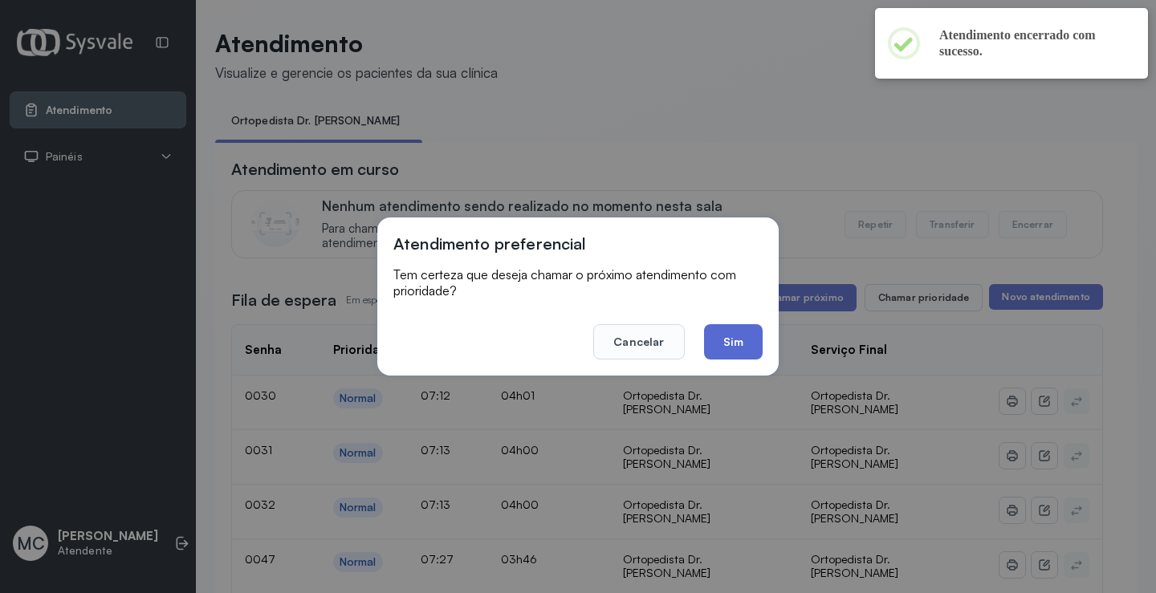
click at [757, 343] on button "Sim" at bounding box center [733, 341] width 59 height 35
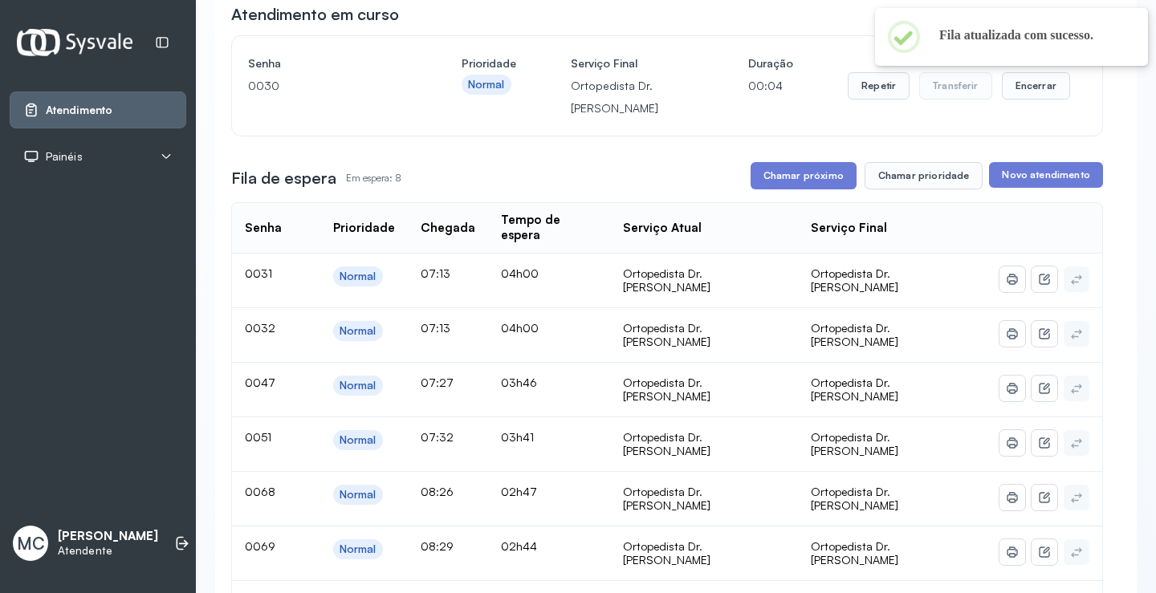
scroll to position [161, 0]
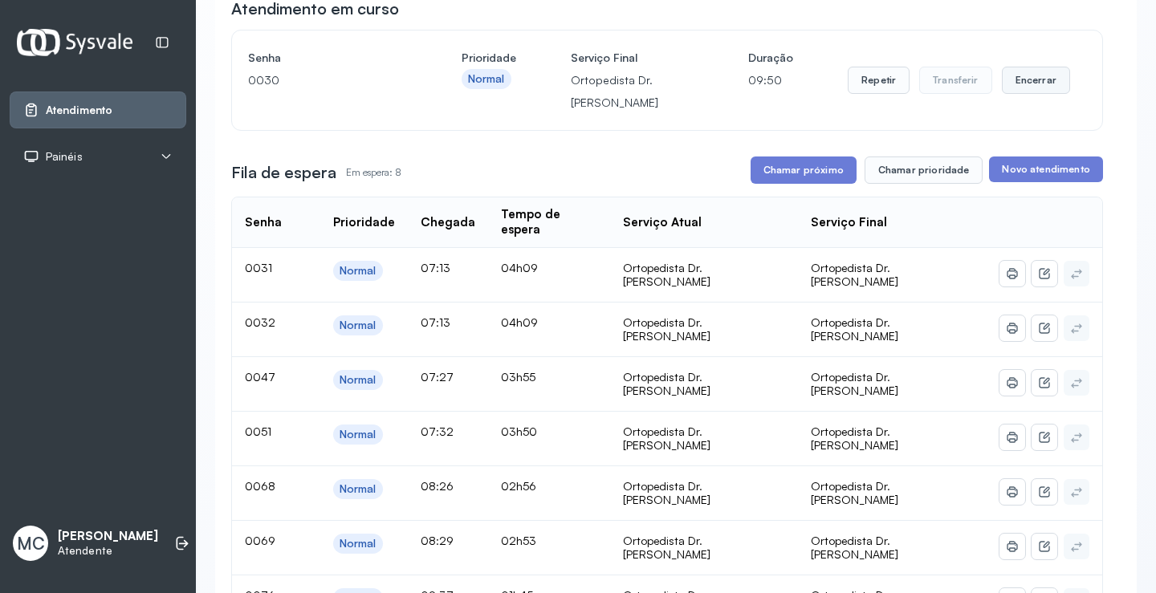
click at [1012, 92] on button "Encerrar" at bounding box center [1036, 80] width 68 height 27
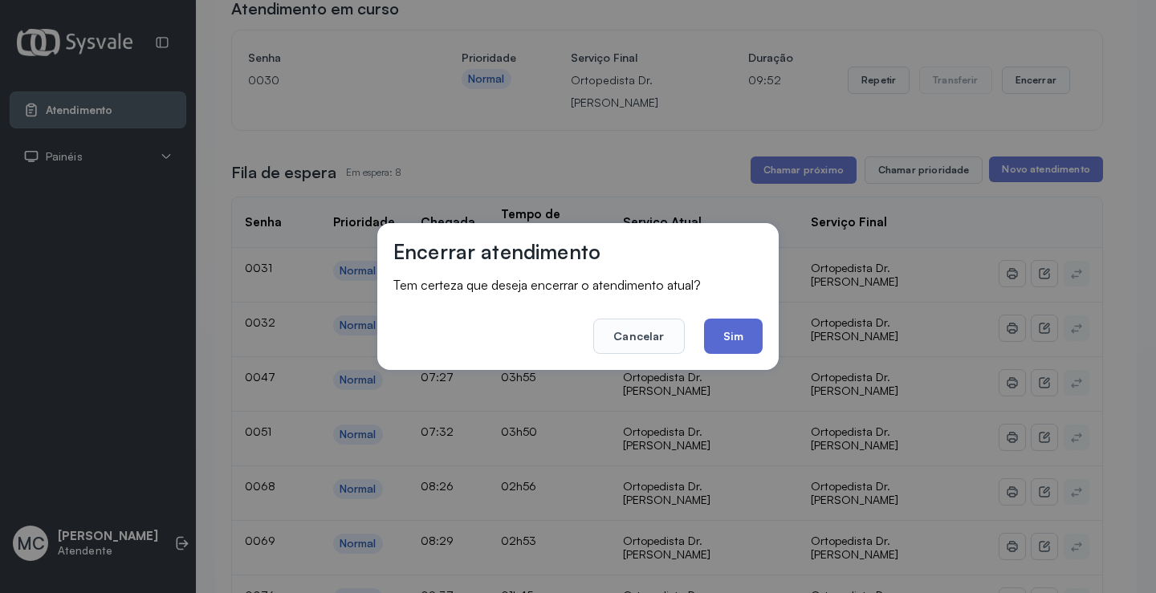
click at [732, 338] on button "Sim" at bounding box center [733, 336] width 59 height 35
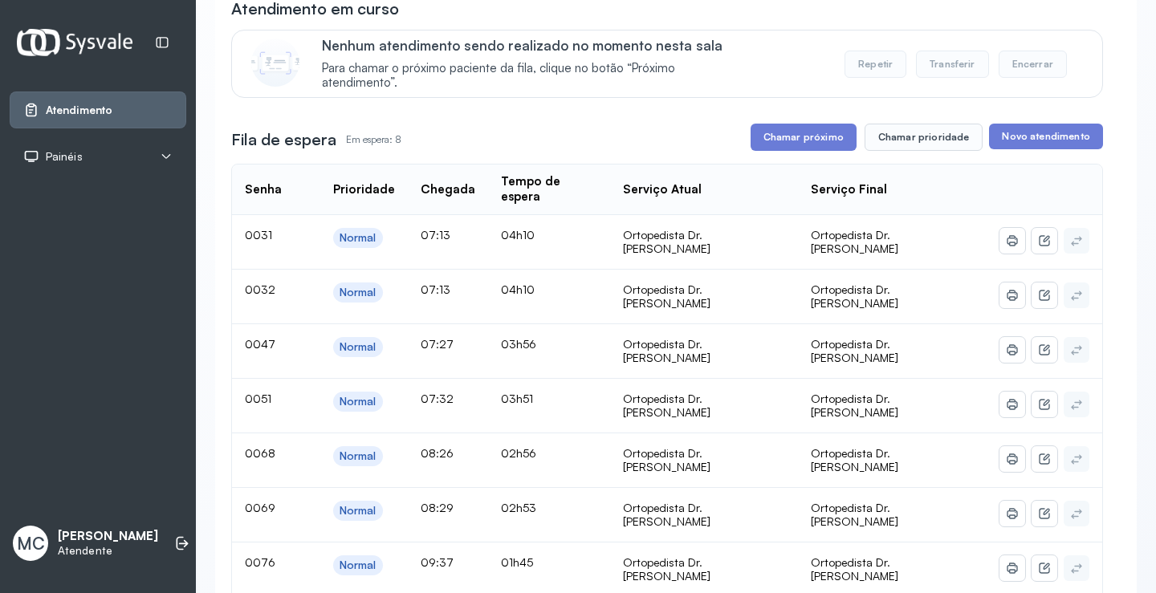
drag, startPoint x: 413, startPoint y: 142, endPoint x: 266, endPoint y: 137, distance: 147.0
click at [266, 137] on div "Fila de espera Em espera: 8" at bounding box center [405, 139] width 349 height 22
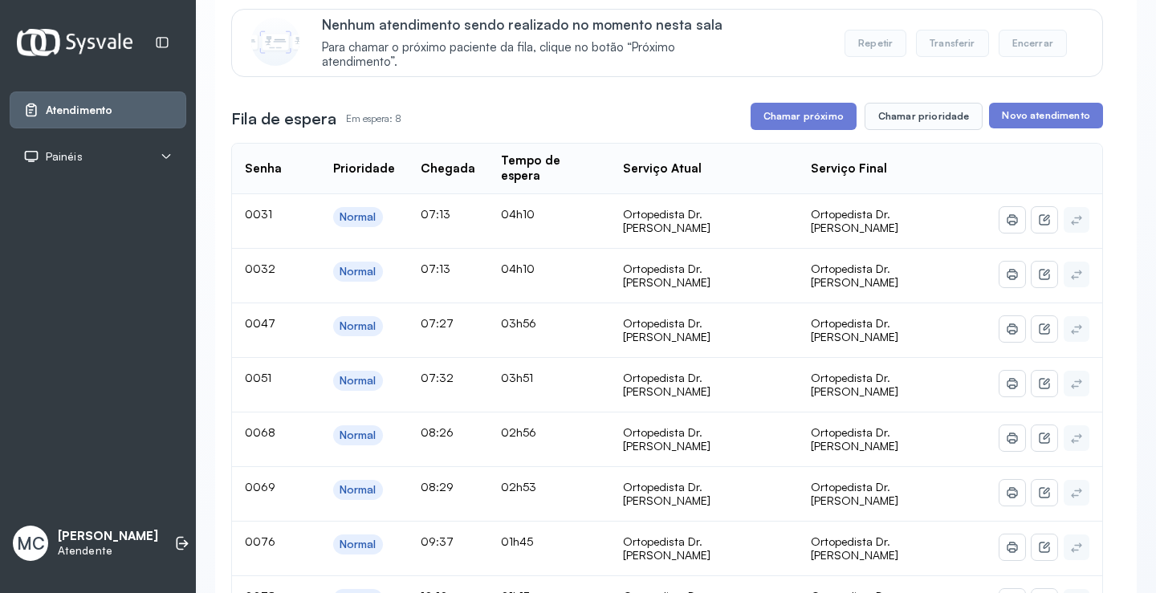
scroll to position [241, 0]
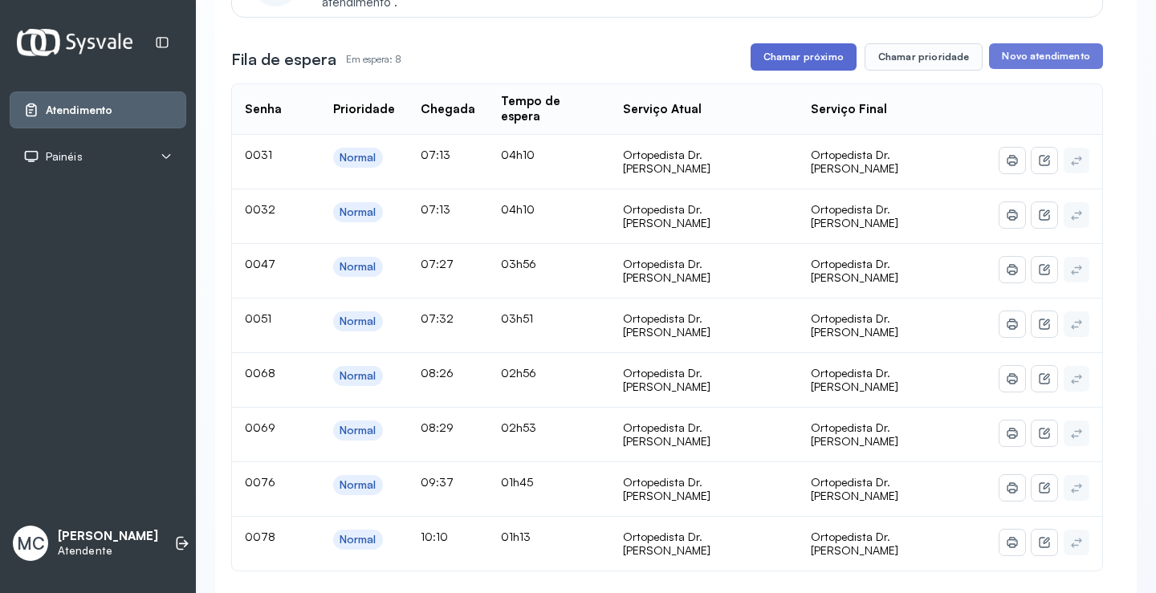
click at [763, 58] on button "Chamar próximo" at bounding box center [804, 56] width 106 height 27
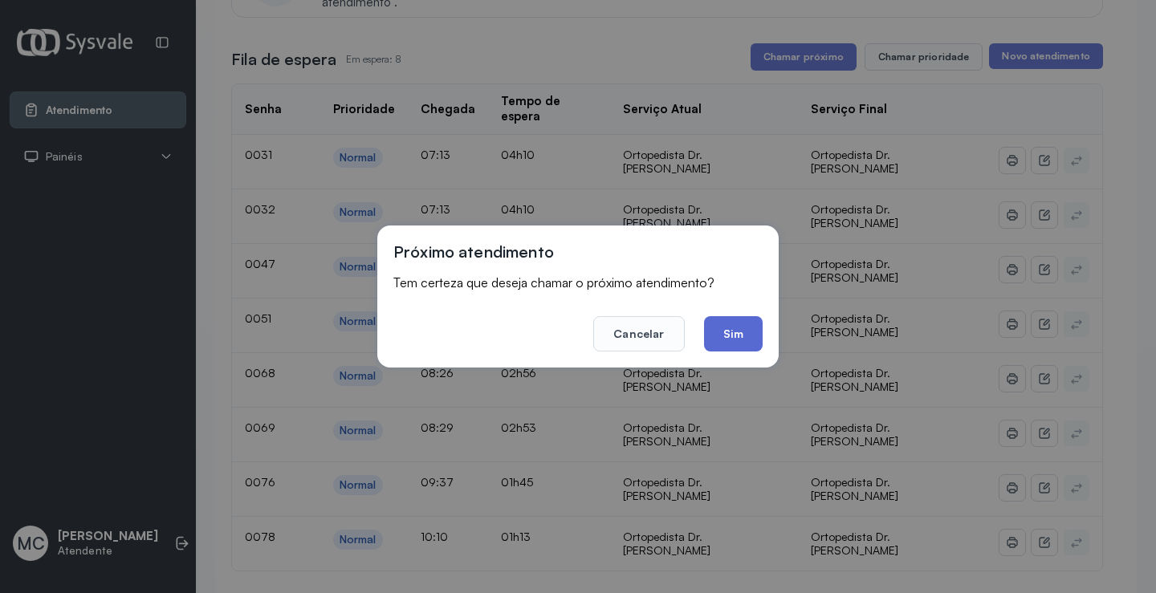
click at [746, 323] on button "Sim" at bounding box center [733, 333] width 59 height 35
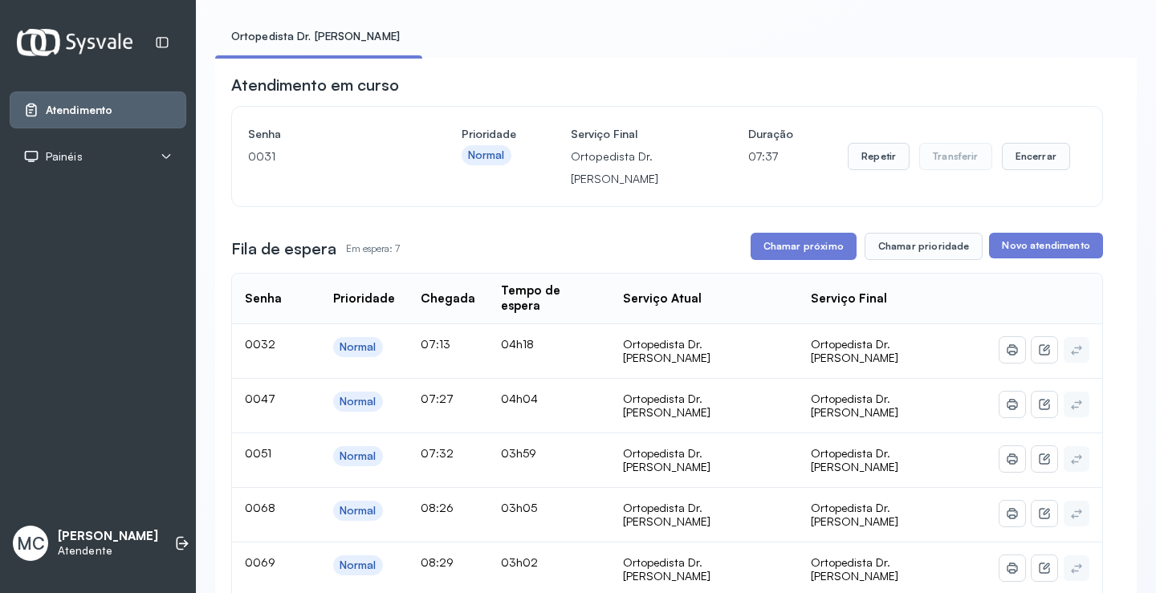
scroll to position [80, 0]
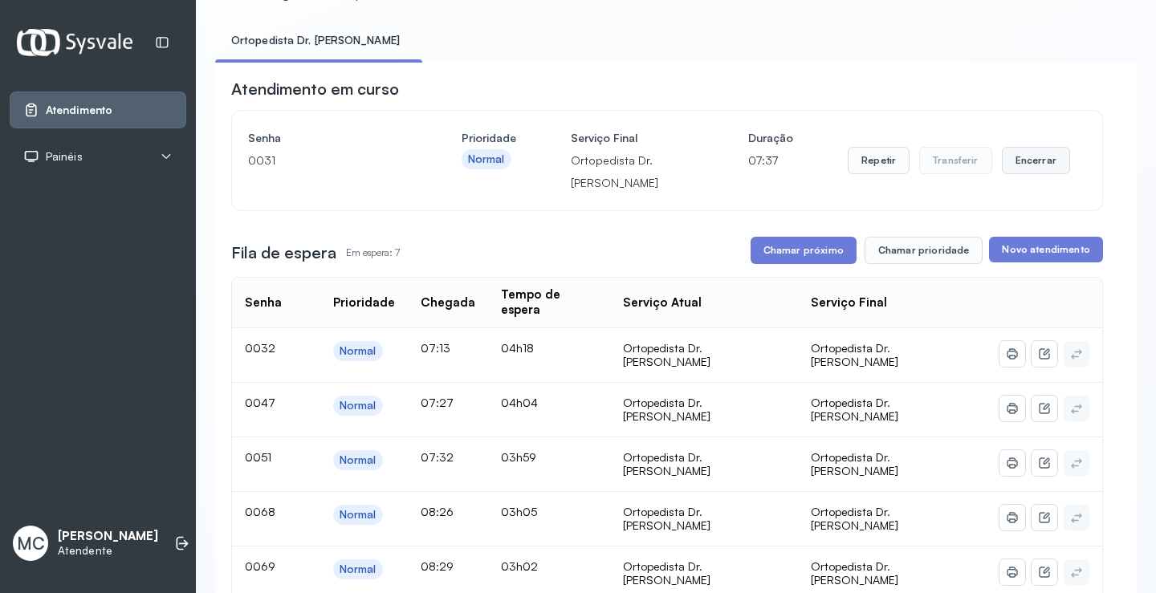
click at [1024, 174] on button "Encerrar" at bounding box center [1036, 160] width 68 height 27
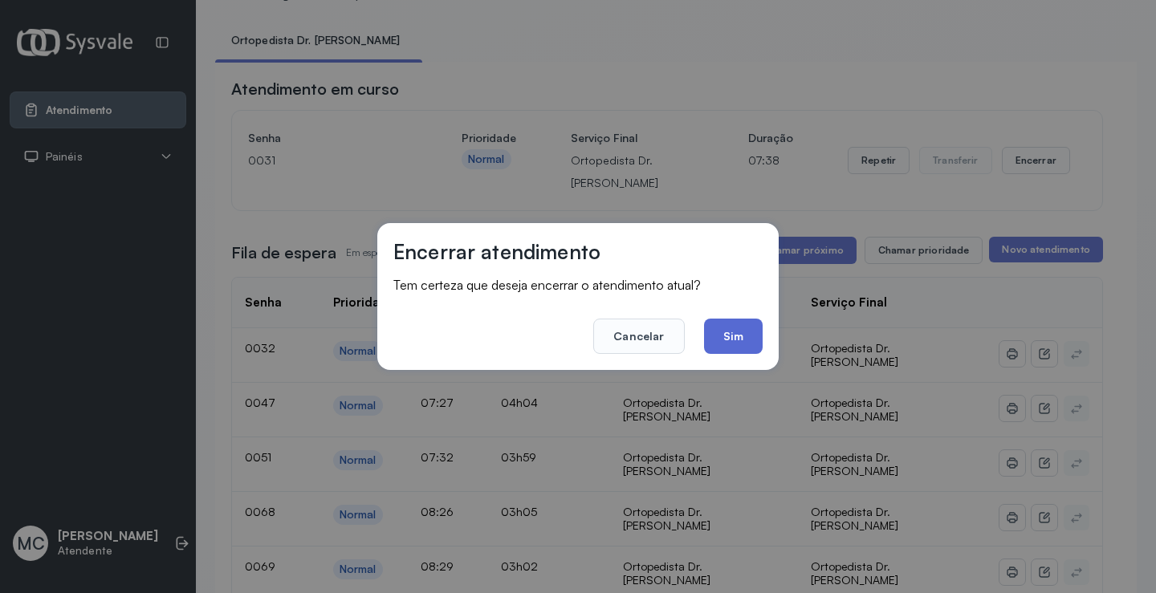
click at [729, 341] on button "Sim" at bounding box center [733, 336] width 59 height 35
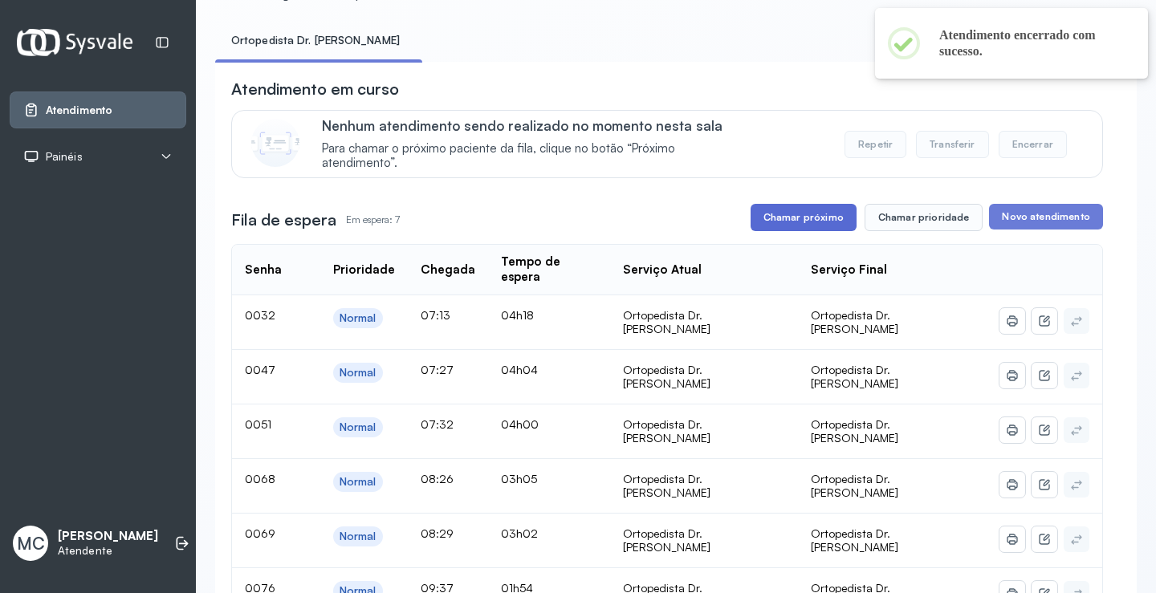
click at [836, 220] on button "Chamar próximo" at bounding box center [804, 217] width 106 height 27
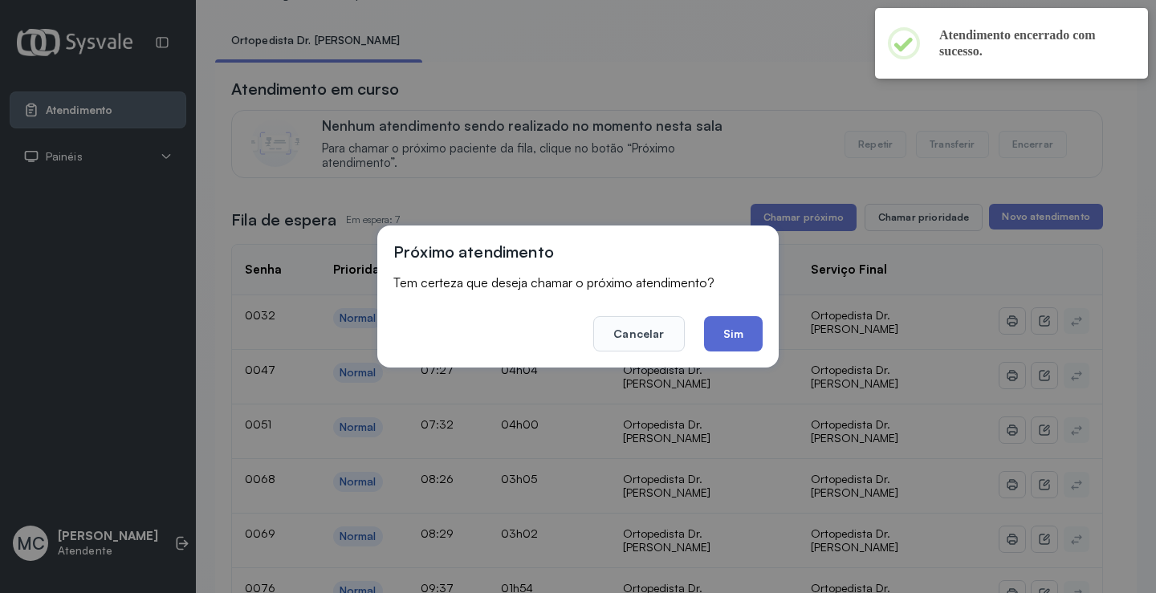
click at [722, 340] on button "Sim" at bounding box center [733, 333] width 59 height 35
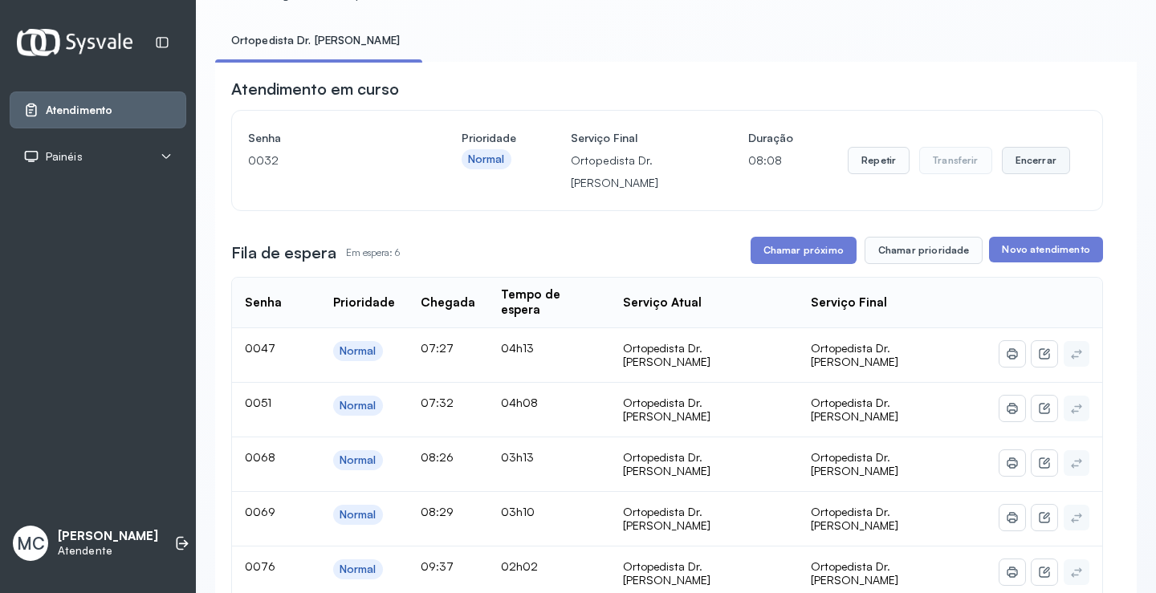
click at [1012, 163] on button "Encerrar" at bounding box center [1036, 160] width 68 height 27
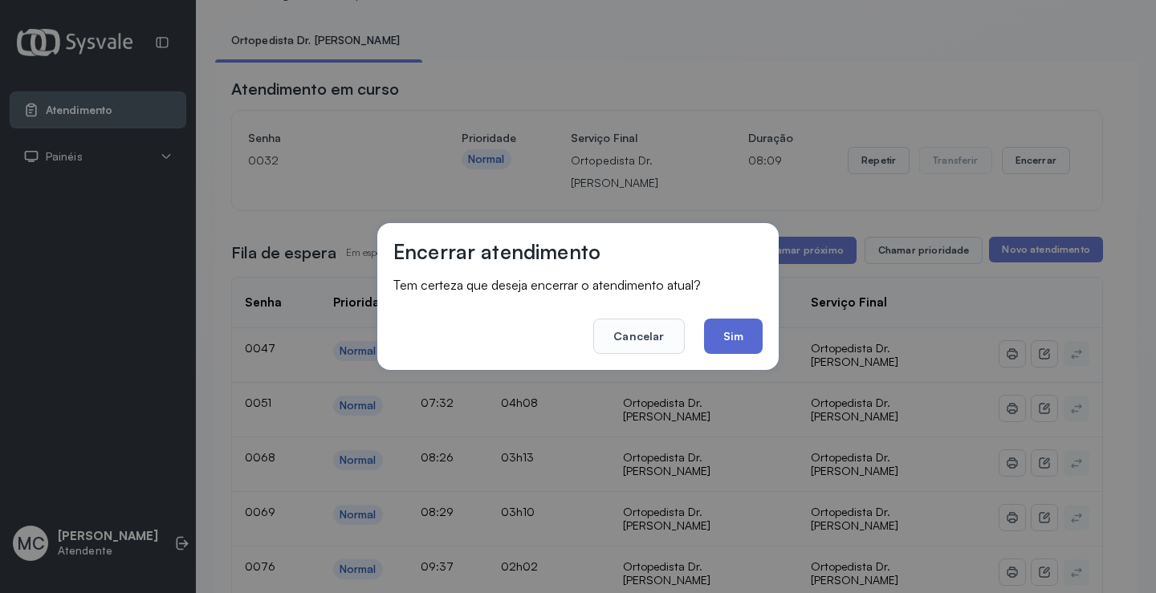
click at [725, 329] on button "Sim" at bounding box center [733, 336] width 59 height 35
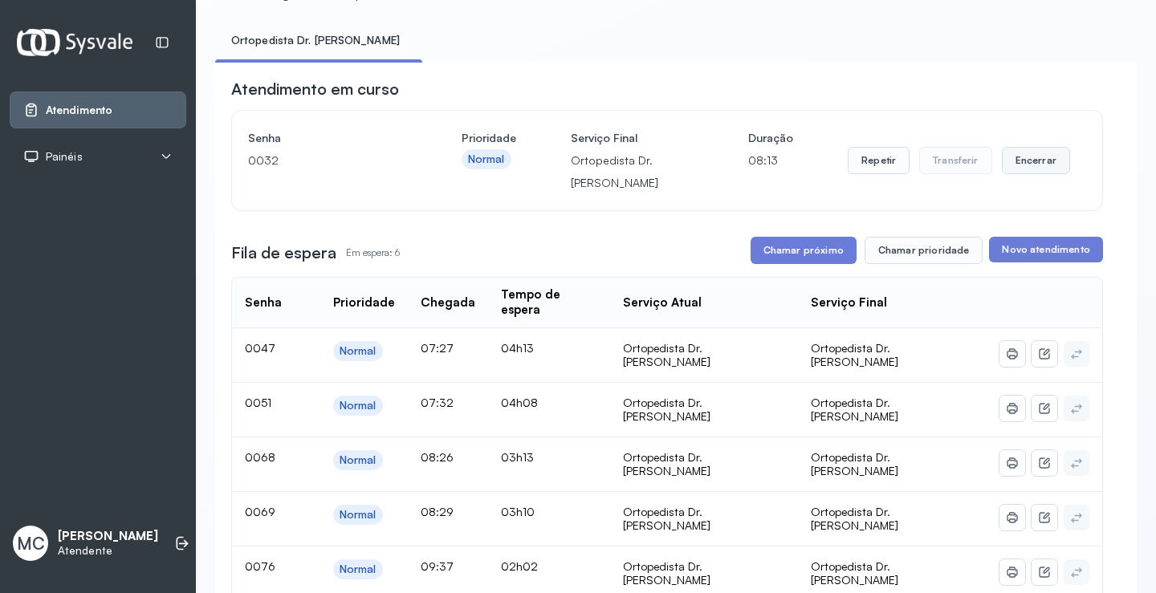
click at [1014, 174] on button "Encerrar" at bounding box center [1036, 160] width 68 height 27
click at [1033, 169] on button "Encerrar" at bounding box center [1036, 160] width 68 height 27
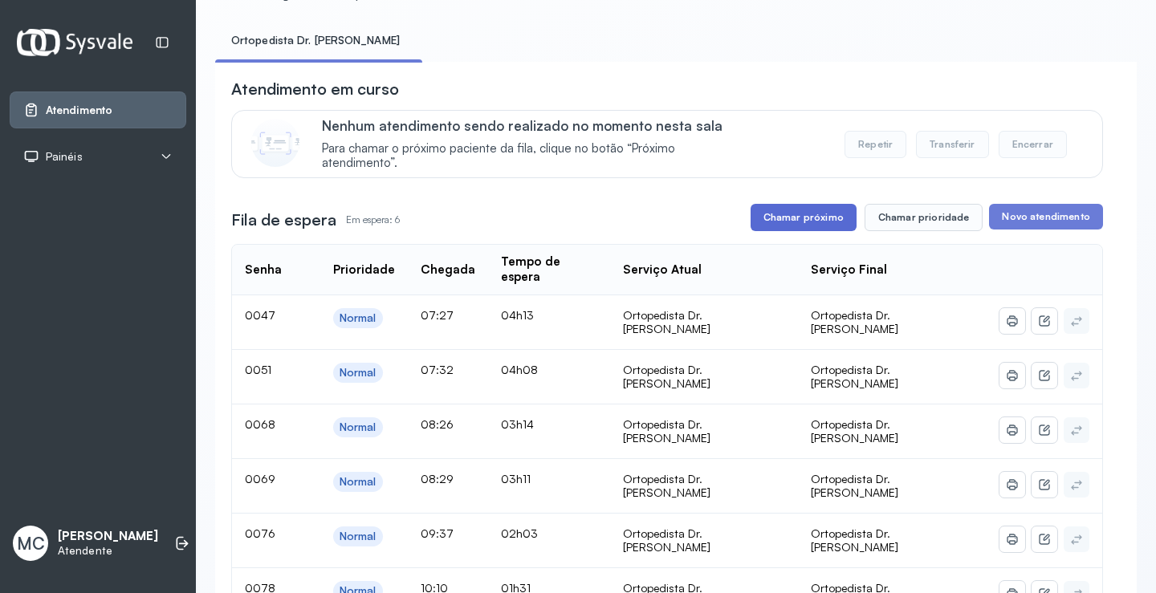
click at [802, 222] on button "Chamar próximo" at bounding box center [804, 217] width 106 height 27
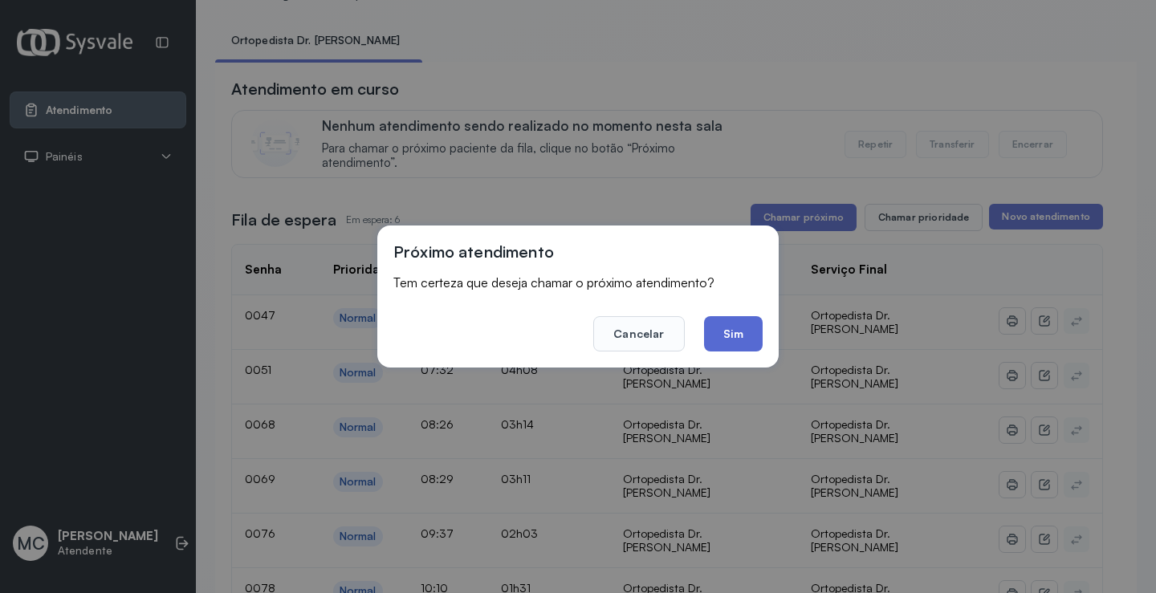
click at [740, 326] on button "Sim" at bounding box center [733, 333] width 59 height 35
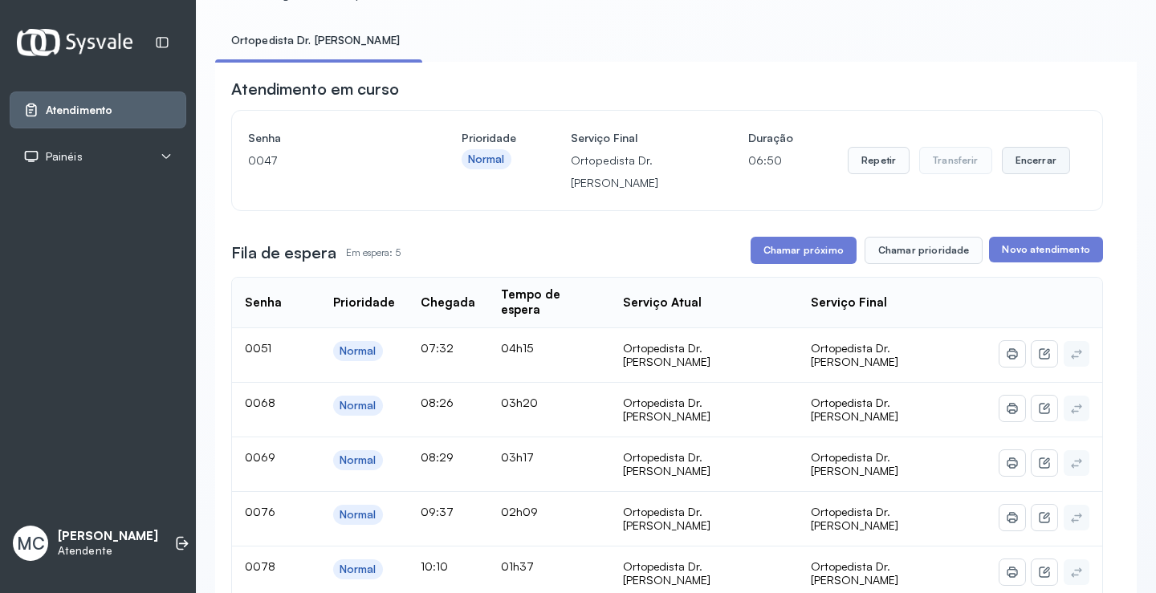
click at [1050, 164] on button "Encerrar" at bounding box center [1036, 160] width 68 height 27
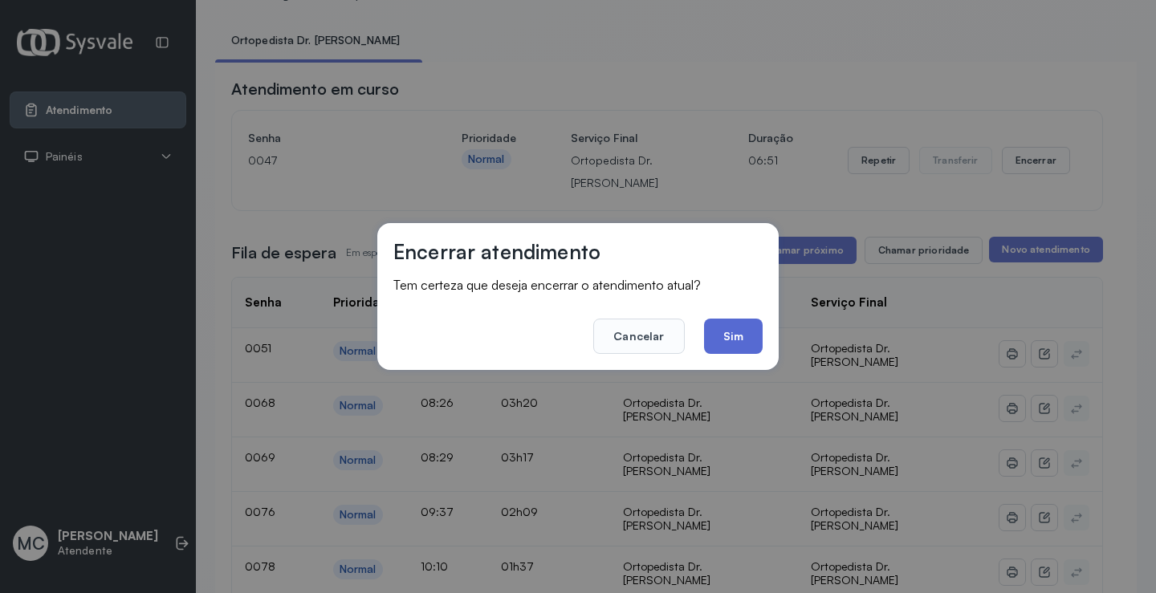
click at [706, 329] on button "Sim" at bounding box center [733, 336] width 59 height 35
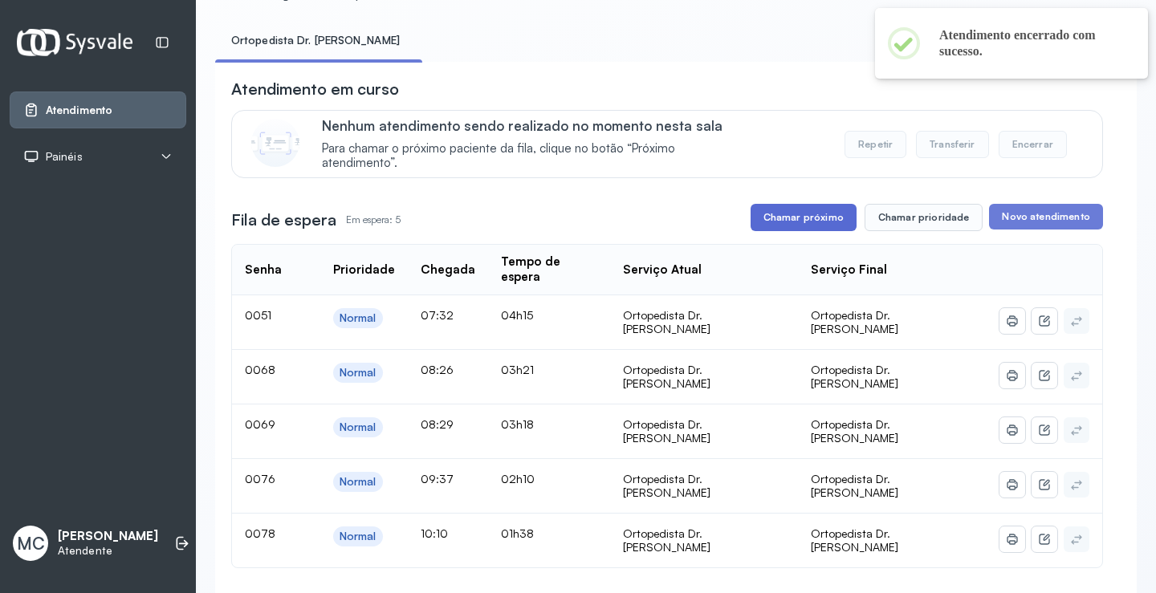
click at [819, 229] on button "Chamar próximo" at bounding box center [804, 217] width 106 height 27
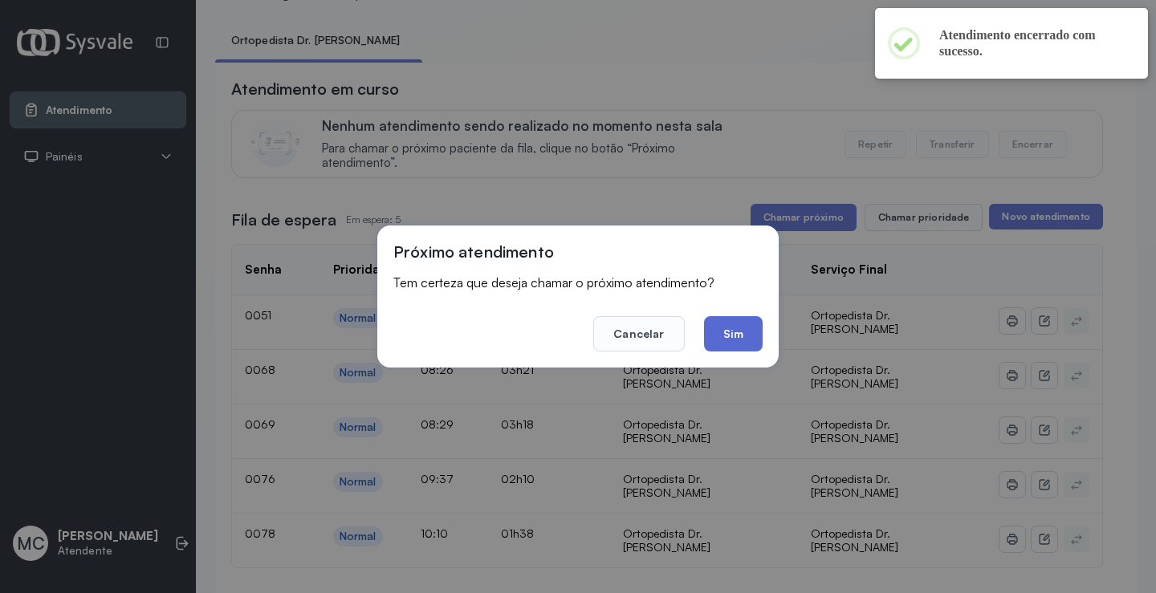
click at [743, 327] on button "Sim" at bounding box center [733, 333] width 59 height 35
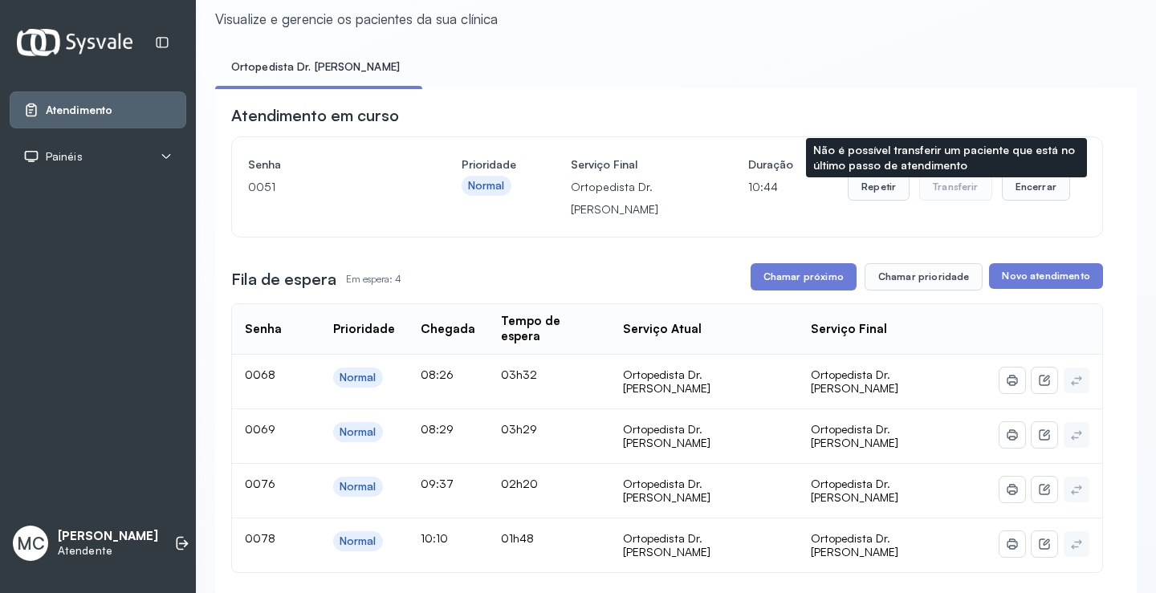
scroll to position [46, 0]
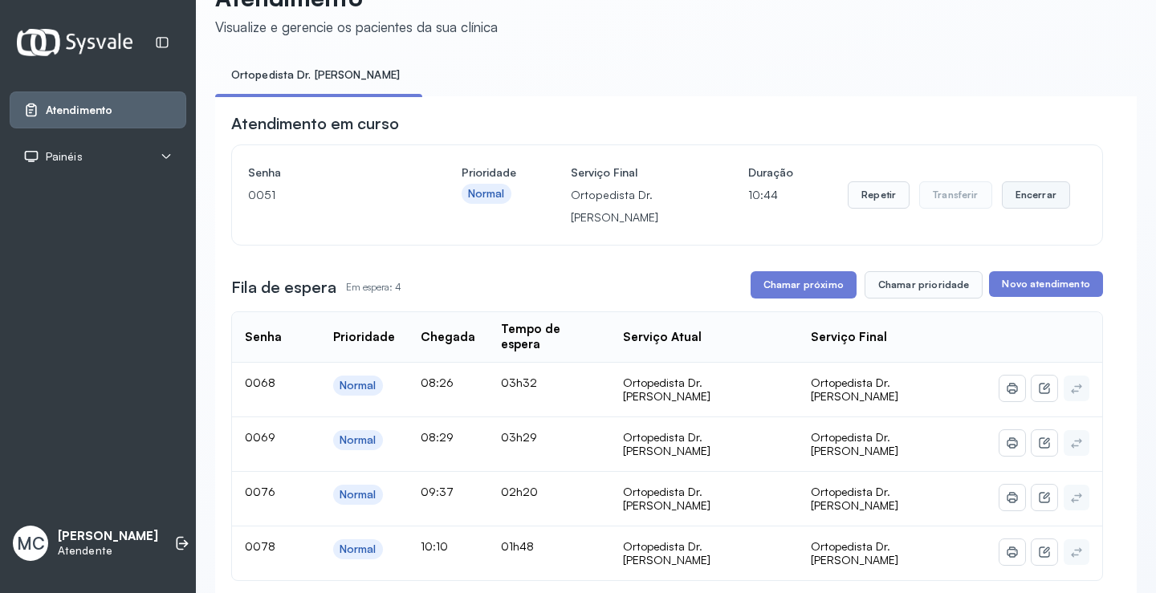
click at [1032, 193] on button "Encerrar" at bounding box center [1036, 194] width 68 height 27
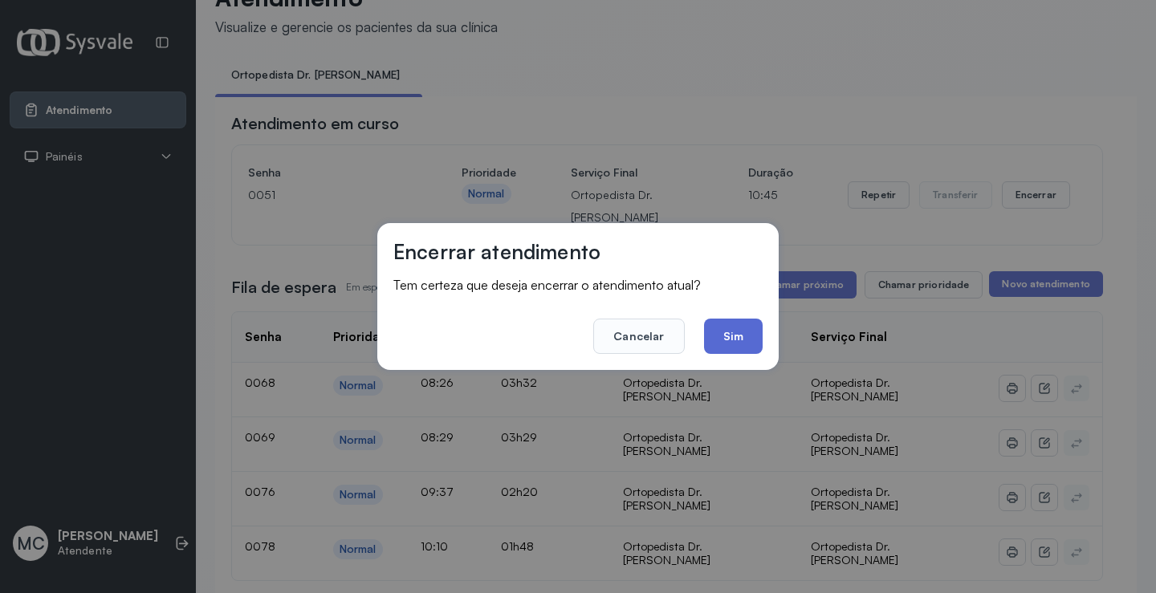
click at [755, 335] on button "Sim" at bounding box center [733, 336] width 59 height 35
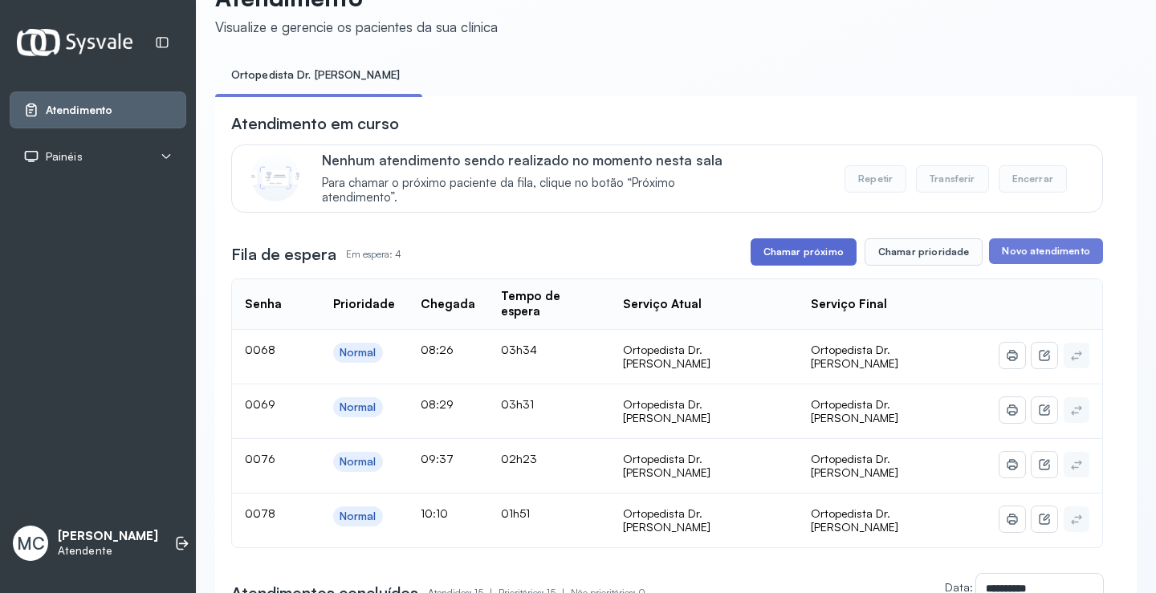
click at [784, 258] on button "Chamar próximo" at bounding box center [804, 251] width 106 height 27
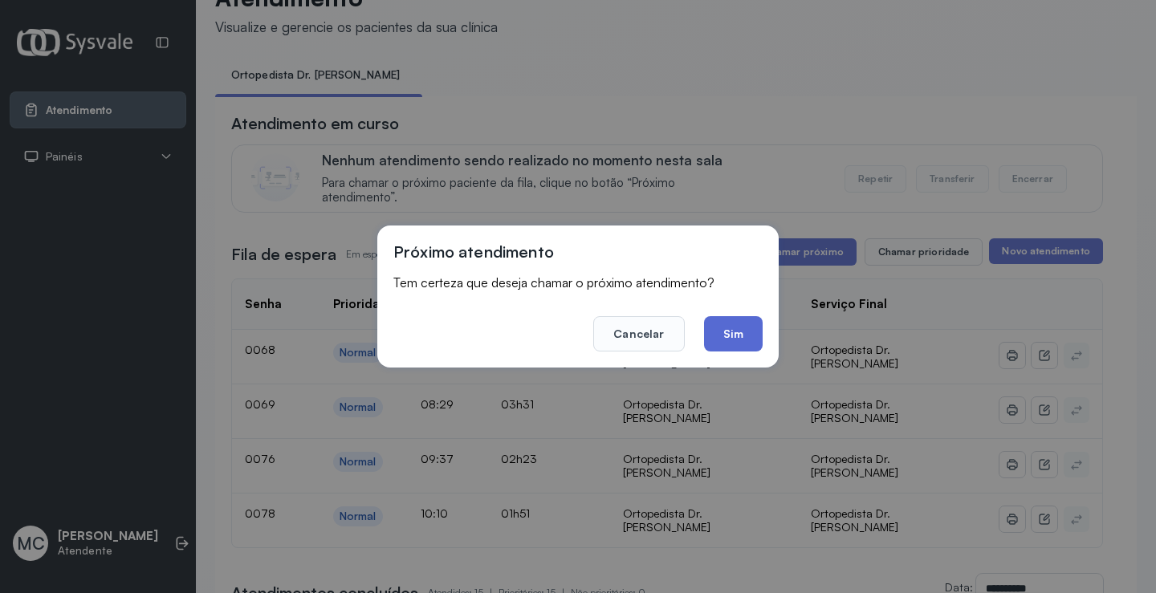
click at [725, 335] on button "Sim" at bounding box center [733, 333] width 59 height 35
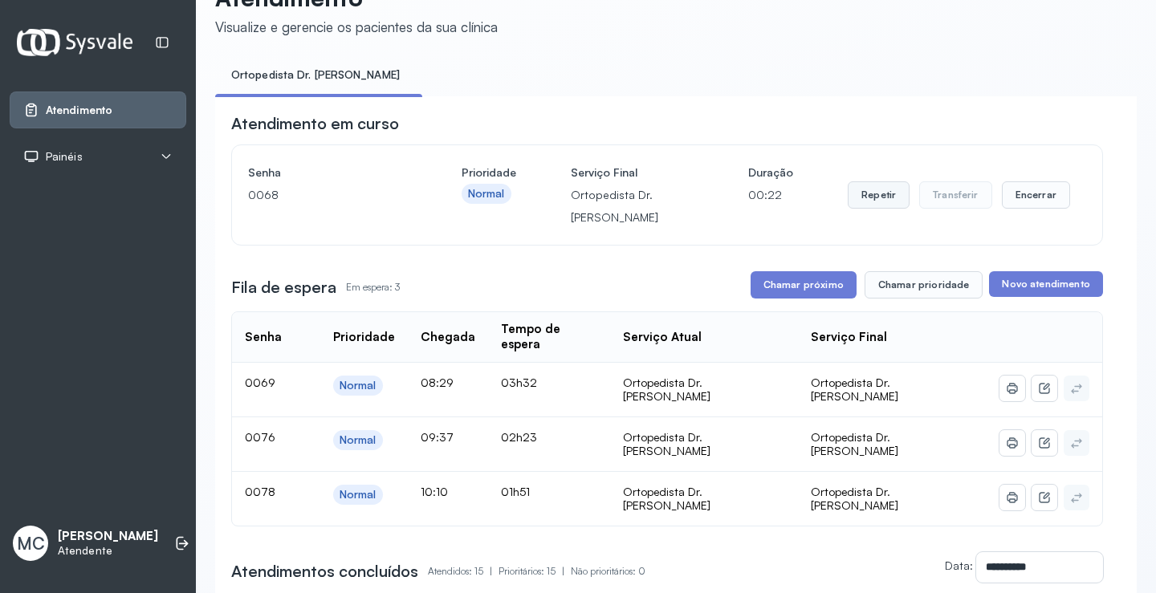
click at [876, 197] on button "Repetir" at bounding box center [879, 194] width 62 height 27
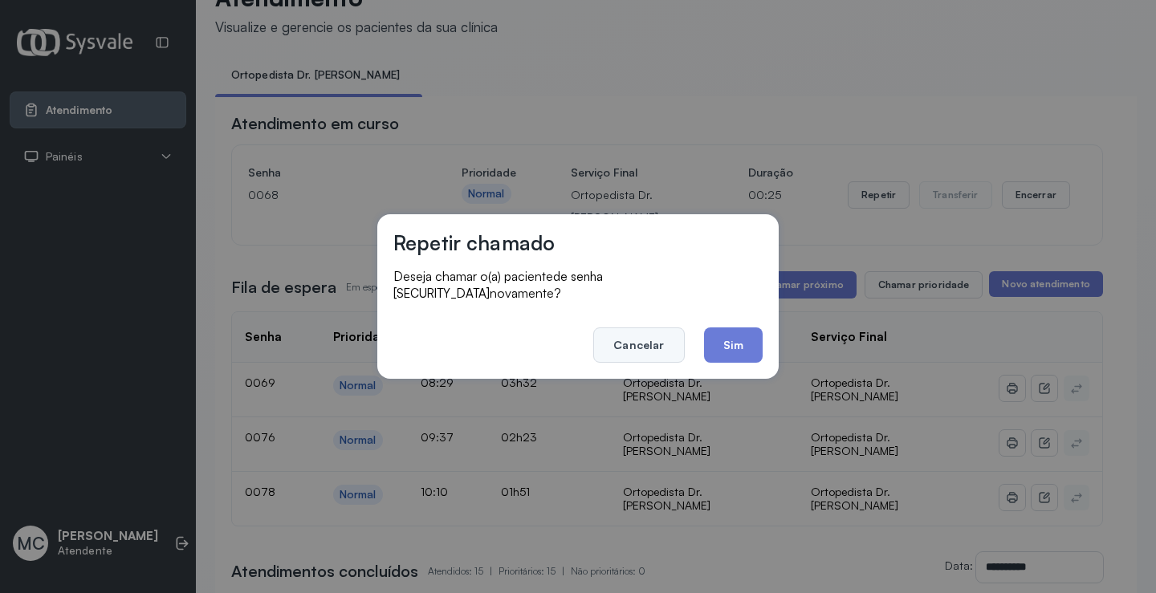
click at [665, 329] on button "Cancelar" at bounding box center [638, 345] width 91 height 35
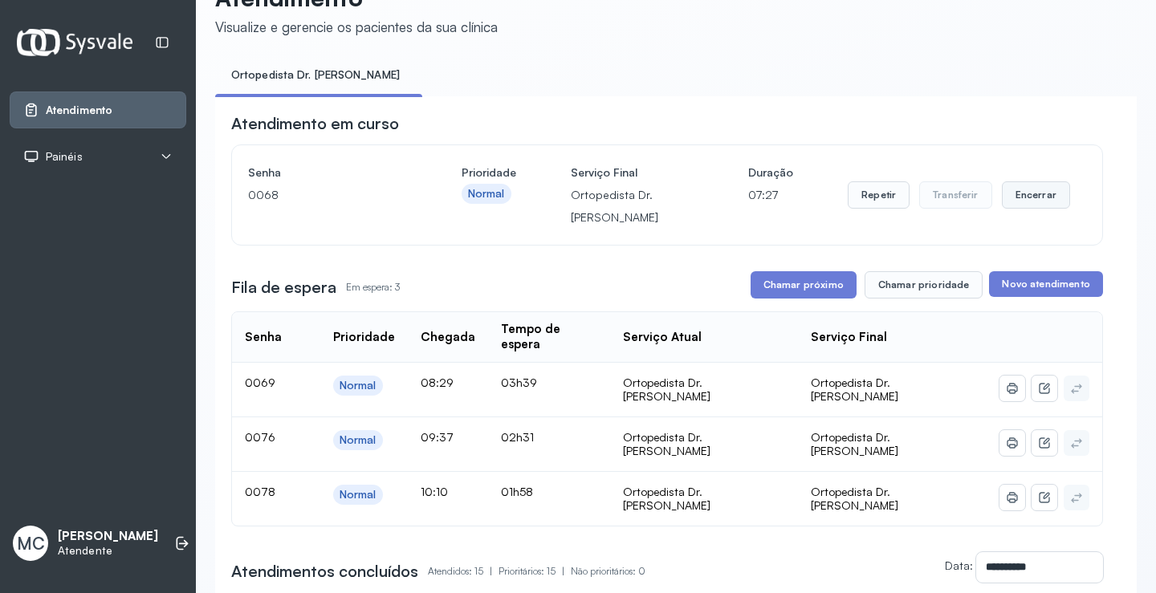
click at [1038, 202] on button "Encerrar" at bounding box center [1036, 194] width 68 height 27
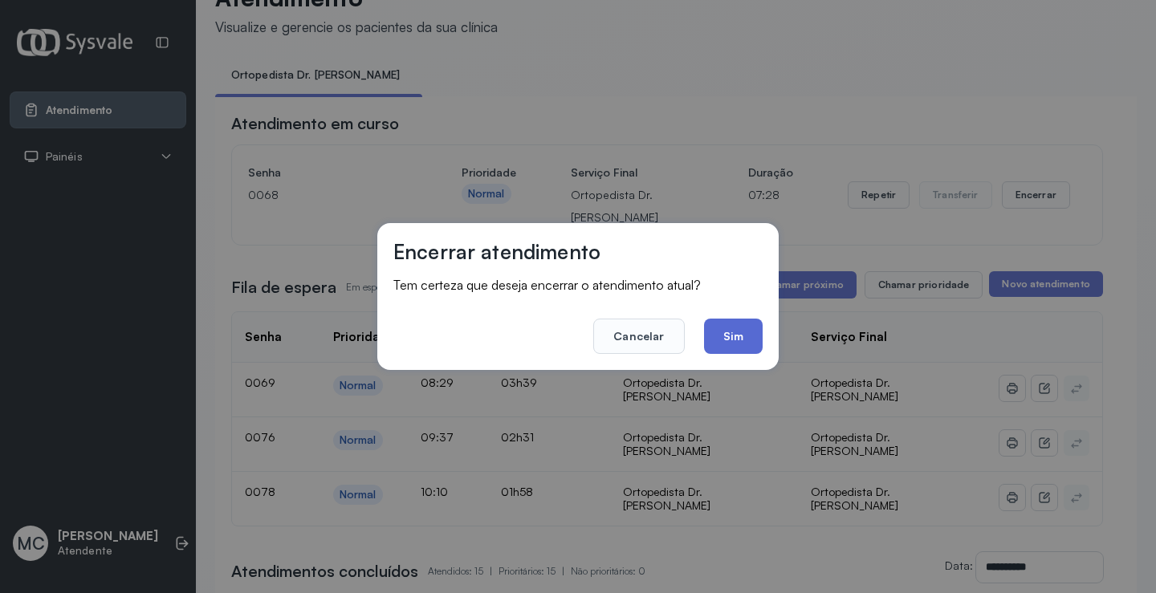
click at [733, 341] on button "Sim" at bounding box center [733, 336] width 59 height 35
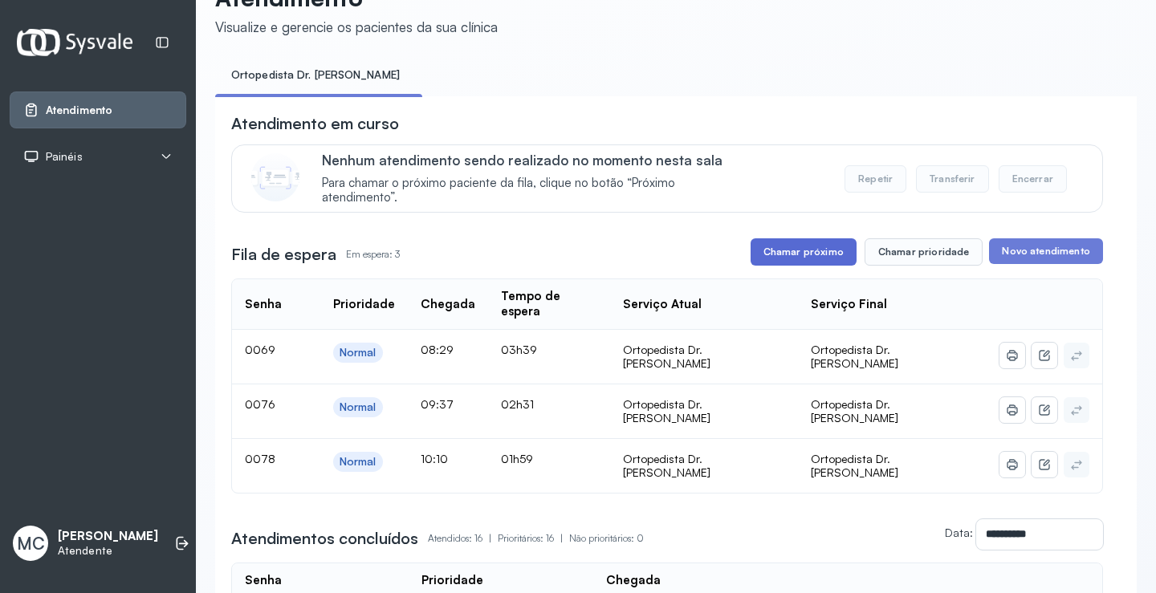
click at [822, 260] on button "Chamar próximo" at bounding box center [804, 251] width 106 height 27
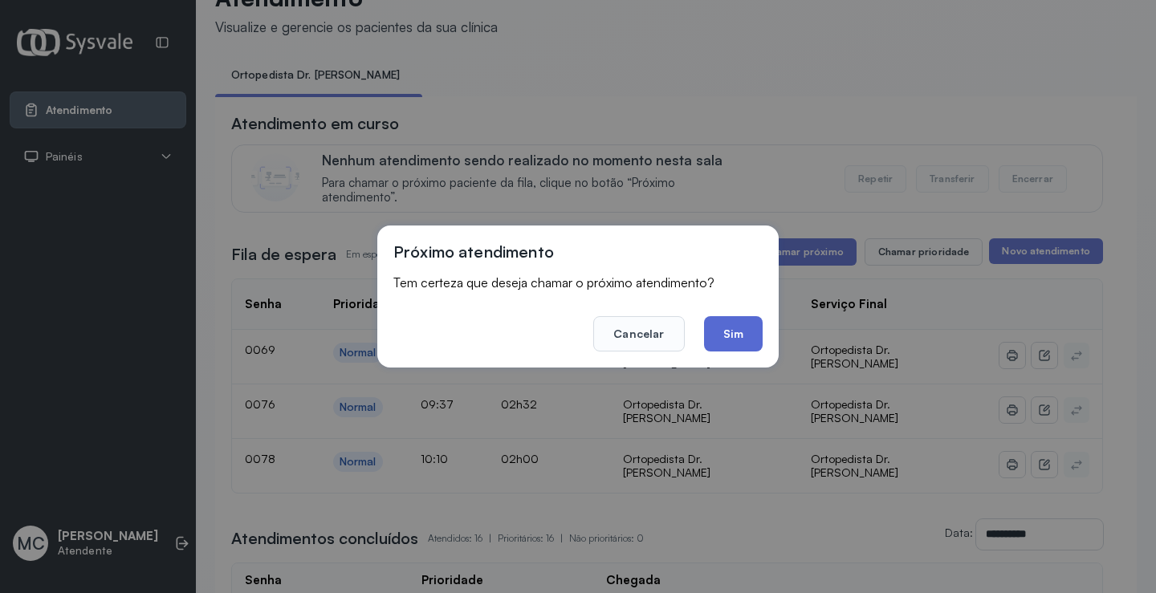
click at [735, 328] on button "Sim" at bounding box center [733, 333] width 59 height 35
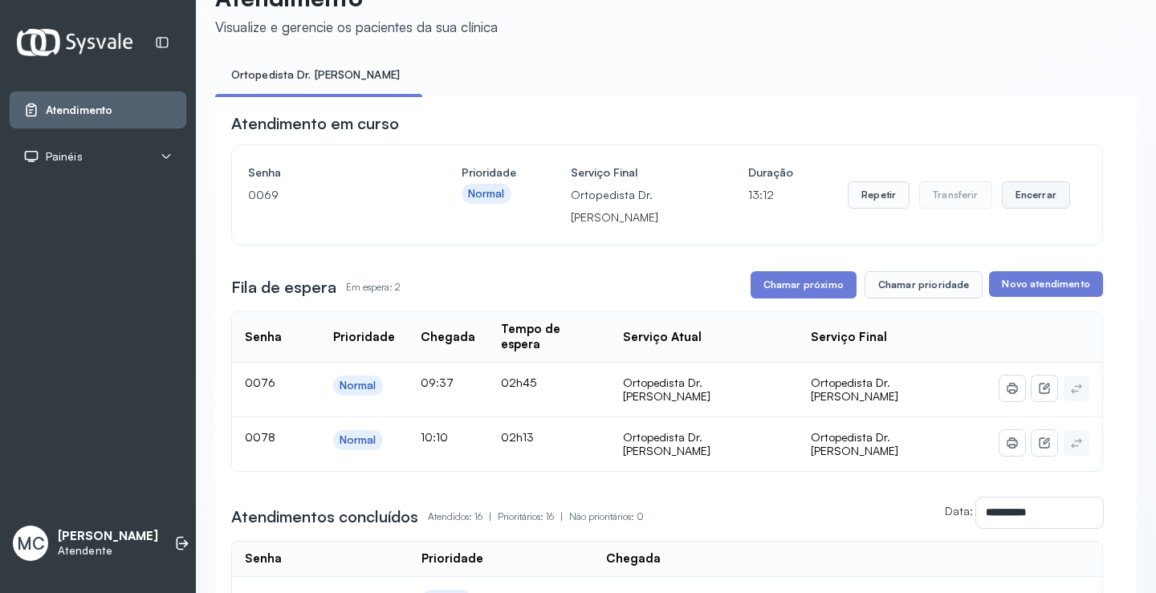
click at [1017, 207] on button "Encerrar" at bounding box center [1036, 194] width 68 height 27
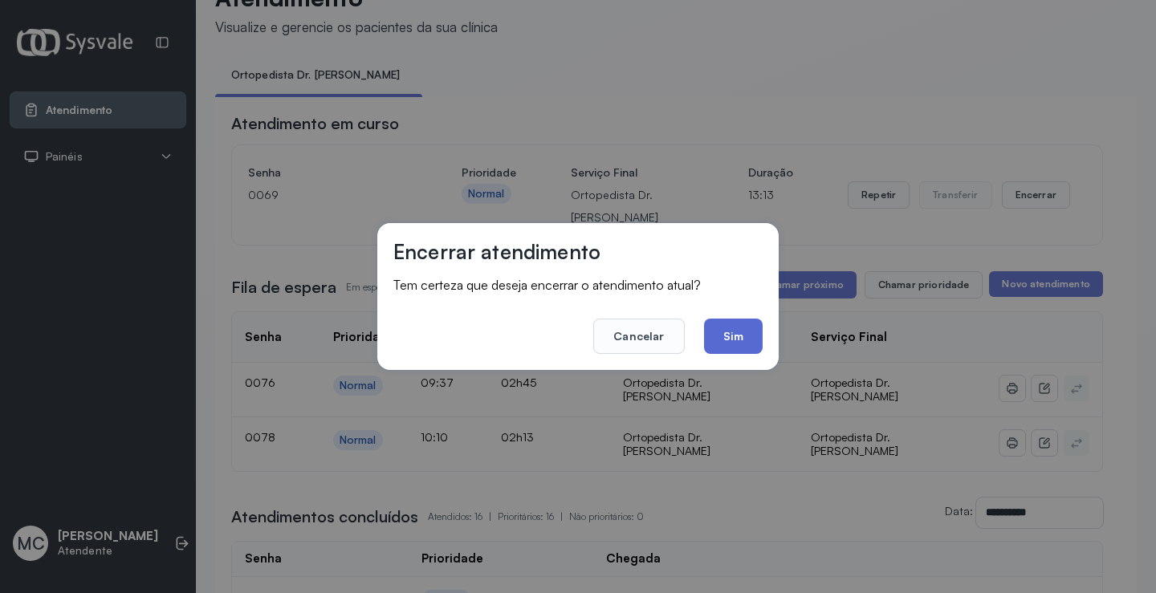
click at [716, 351] on button "Sim" at bounding box center [733, 336] width 59 height 35
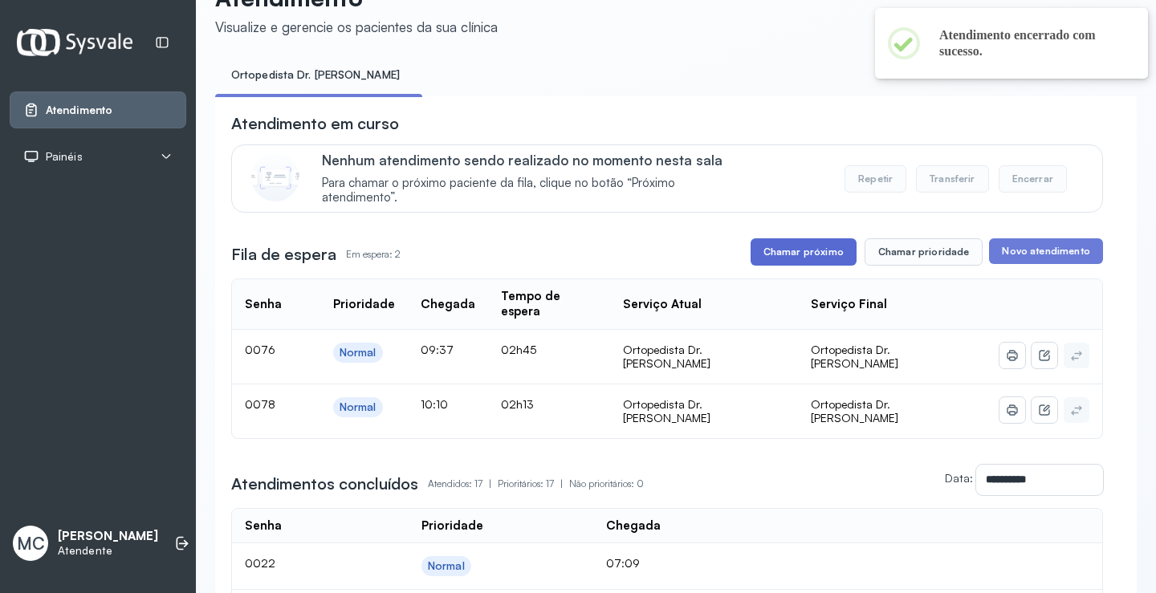
click at [785, 248] on button "Chamar próximo" at bounding box center [804, 251] width 106 height 27
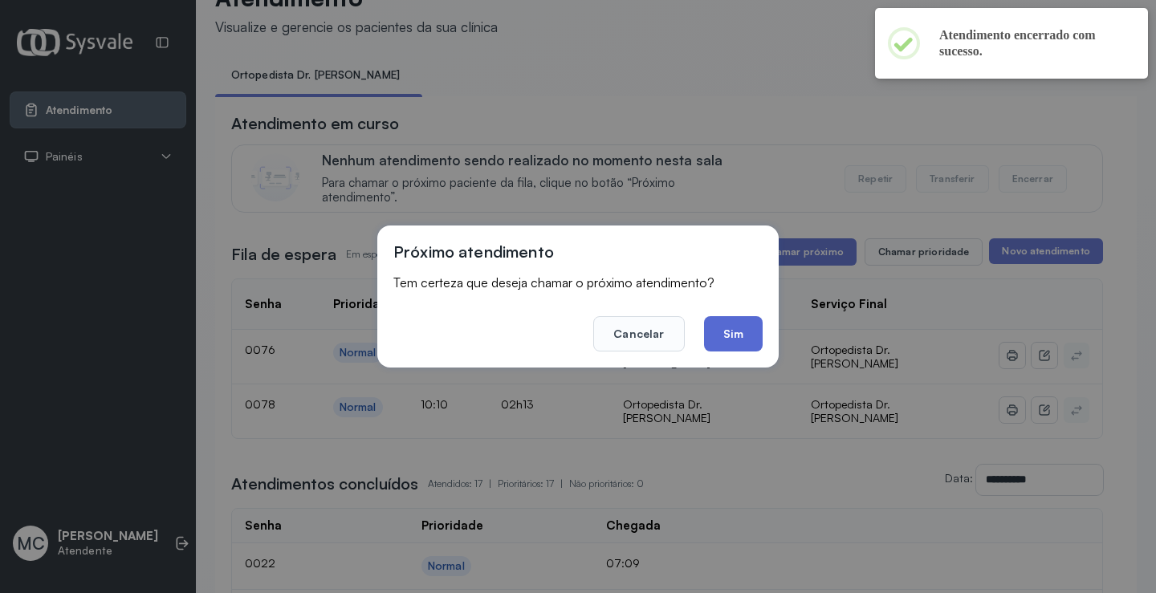
click at [727, 336] on button "Sim" at bounding box center [733, 333] width 59 height 35
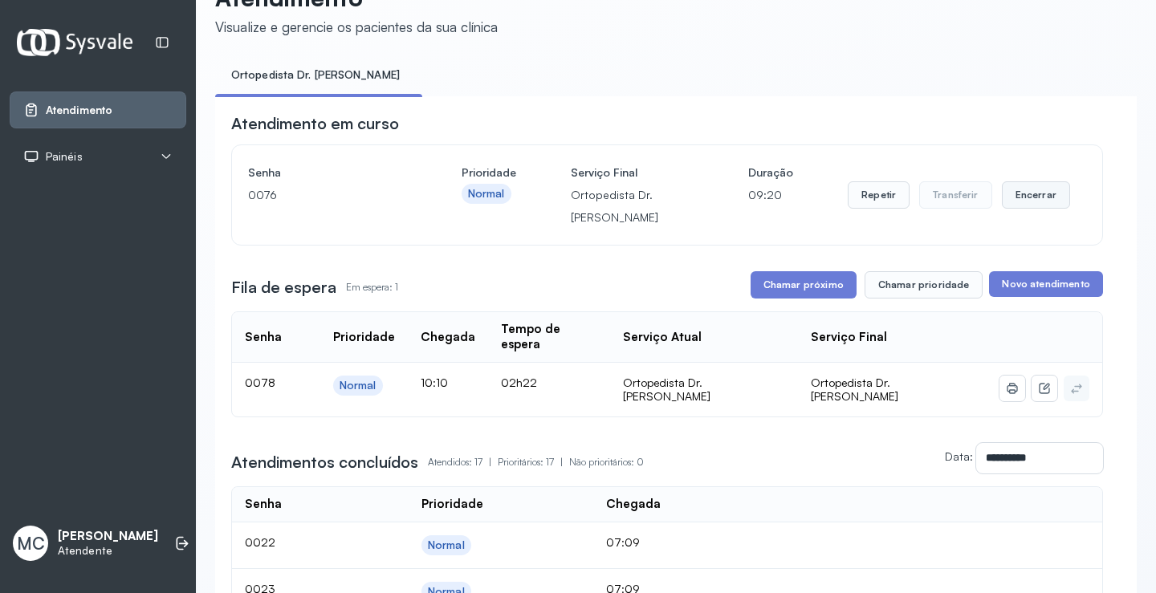
click at [1028, 205] on button "Encerrar" at bounding box center [1036, 194] width 68 height 27
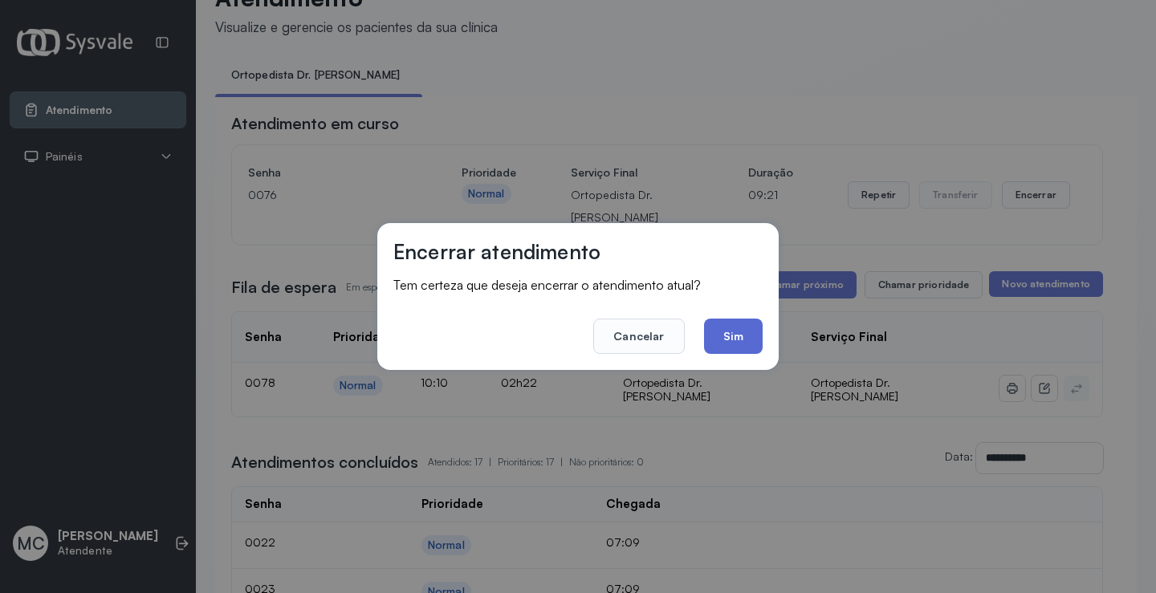
click at [743, 336] on button "Sim" at bounding box center [733, 336] width 59 height 35
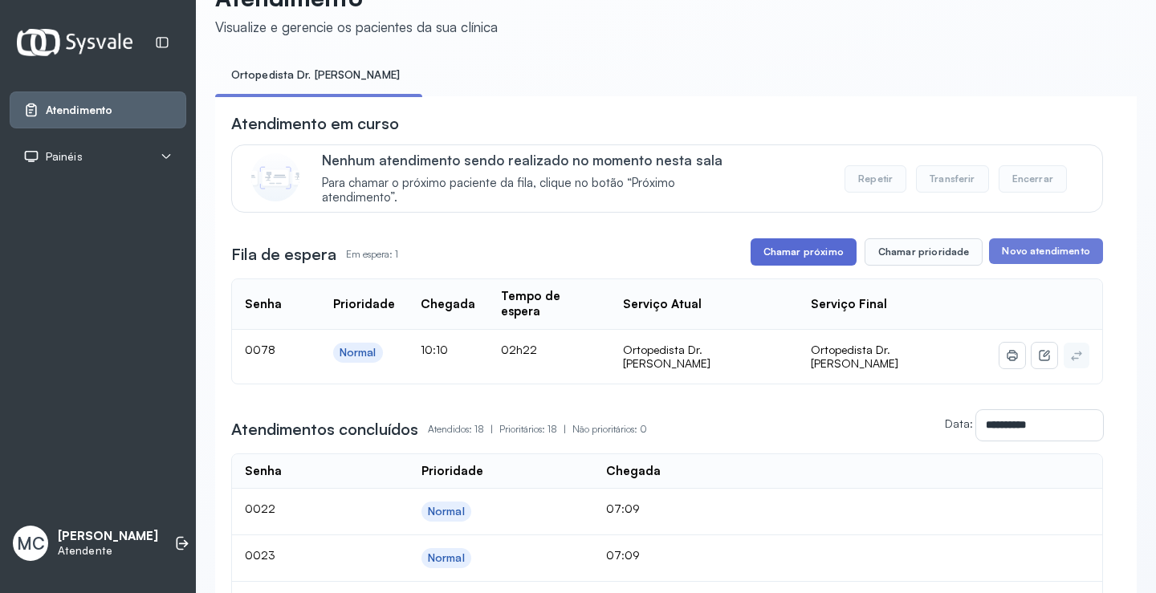
click at [785, 261] on button "Chamar próximo" at bounding box center [804, 251] width 106 height 27
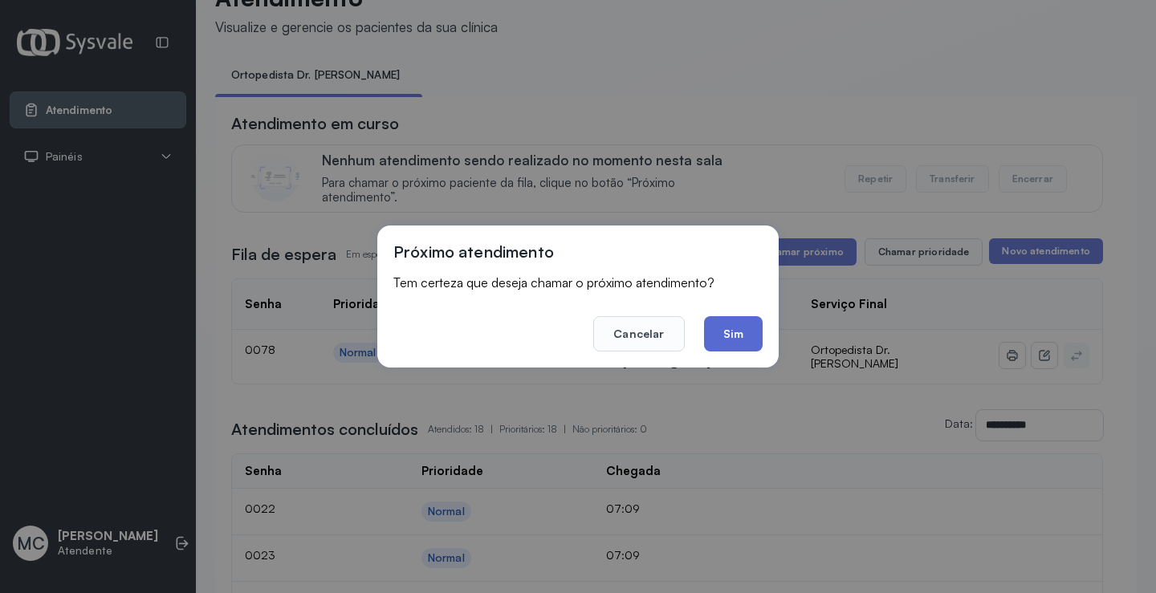
click at [731, 340] on button "Sim" at bounding box center [733, 333] width 59 height 35
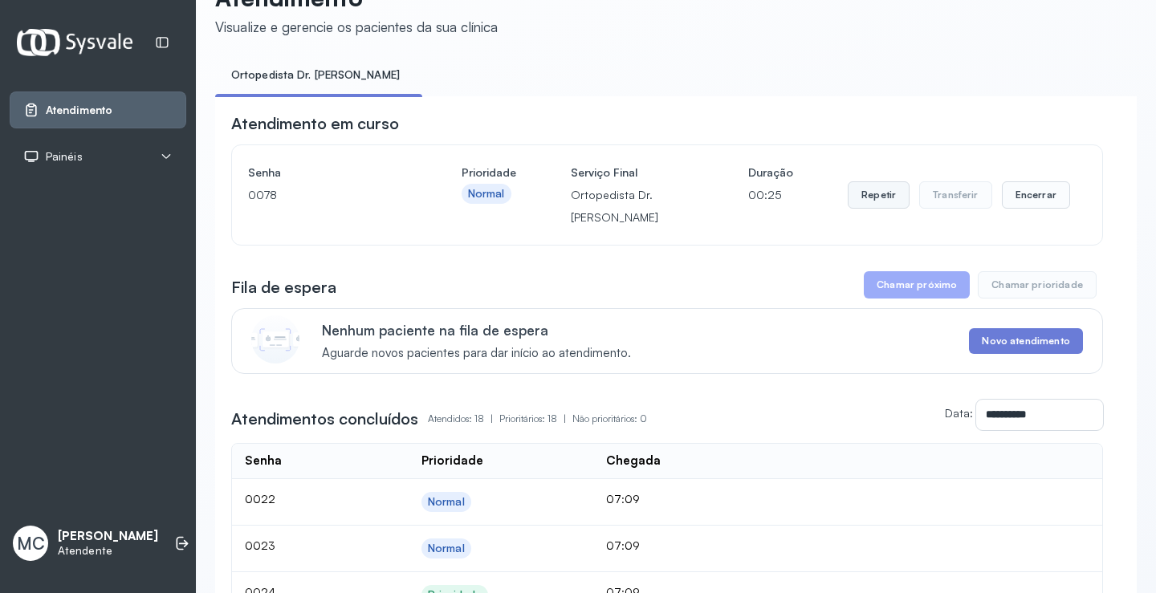
click at [851, 201] on button "Repetir" at bounding box center [879, 194] width 62 height 27
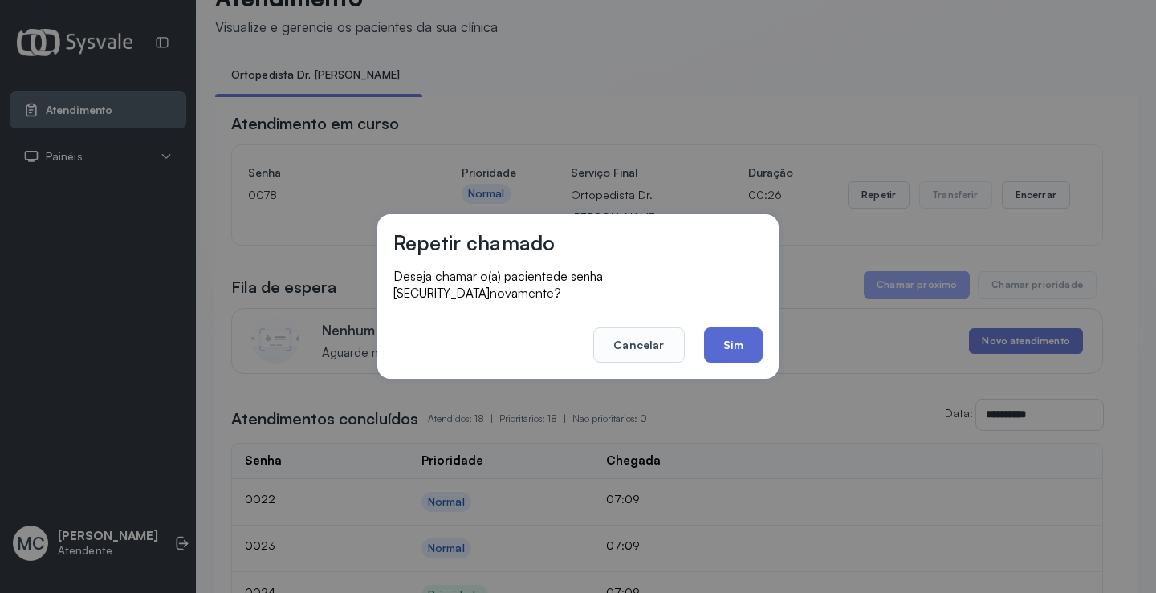
click at [705, 344] on button "Sim" at bounding box center [733, 345] width 59 height 35
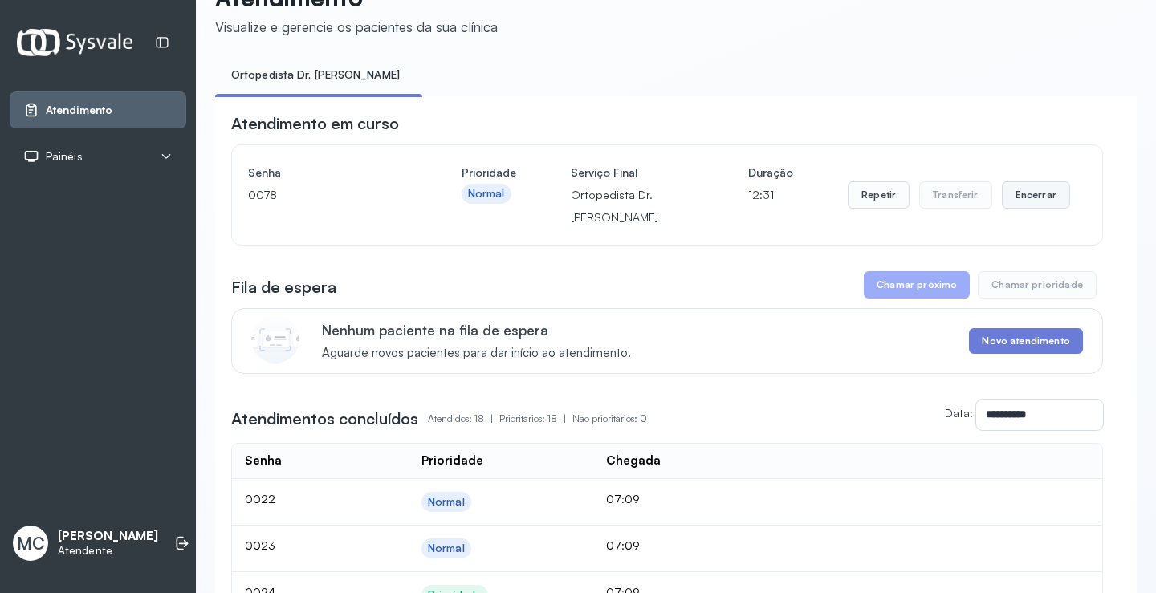
click at [1043, 205] on button "Encerrar" at bounding box center [1036, 194] width 68 height 27
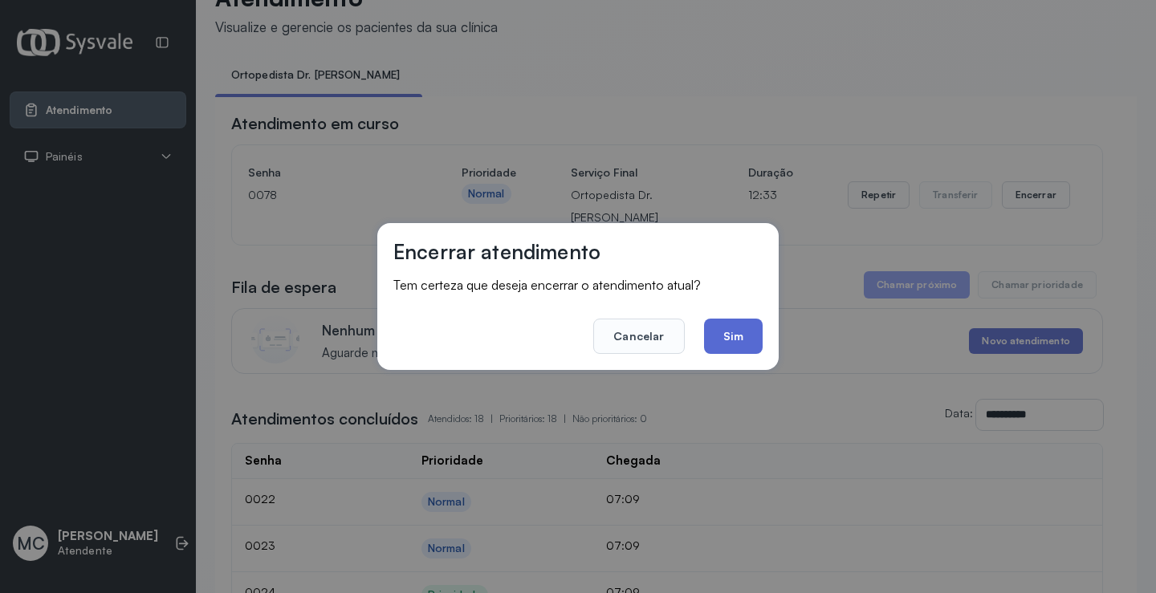
click at [740, 343] on button "Sim" at bounding box center [733, 336] width 59 height 35
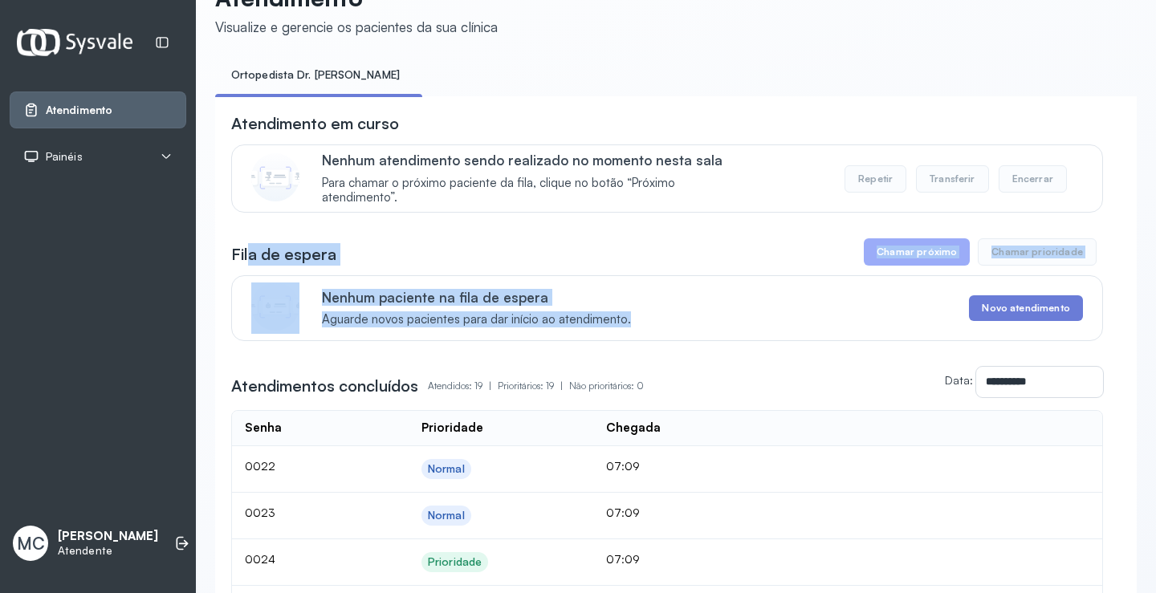
drag, startPoint x: 630, startPoint y: 327, endPoint x: 250, endPoint y: 255, distance: 387.2
click at [599, 251] on div "Fila de espera Chamar próximo Chamar prioridade" at bounding box center [667, 251] width 872 height 27
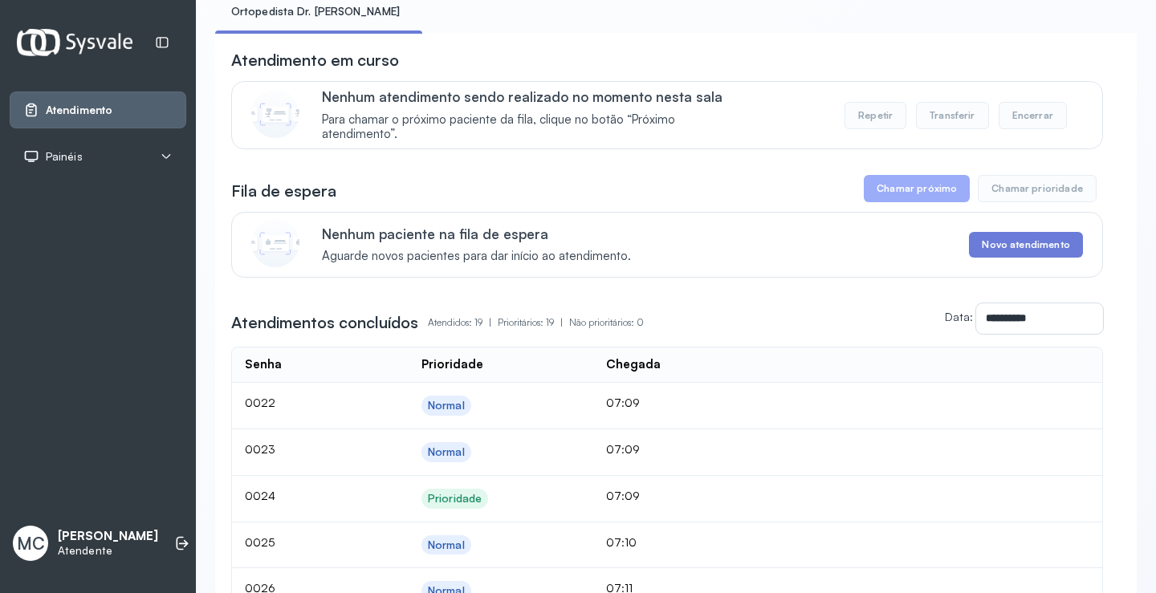
scroll to position [0, 0]
